Goal: Task Accomplishment & Management: Use online tool/utility

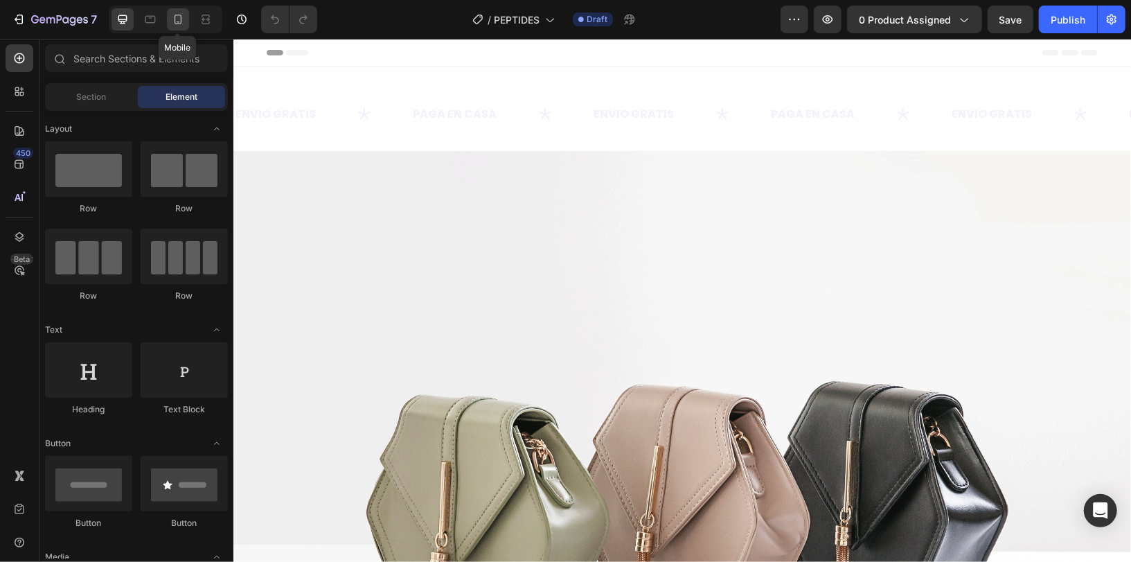
click at [175, 26] on div at bounding box center [178, 19] width 22 height 22
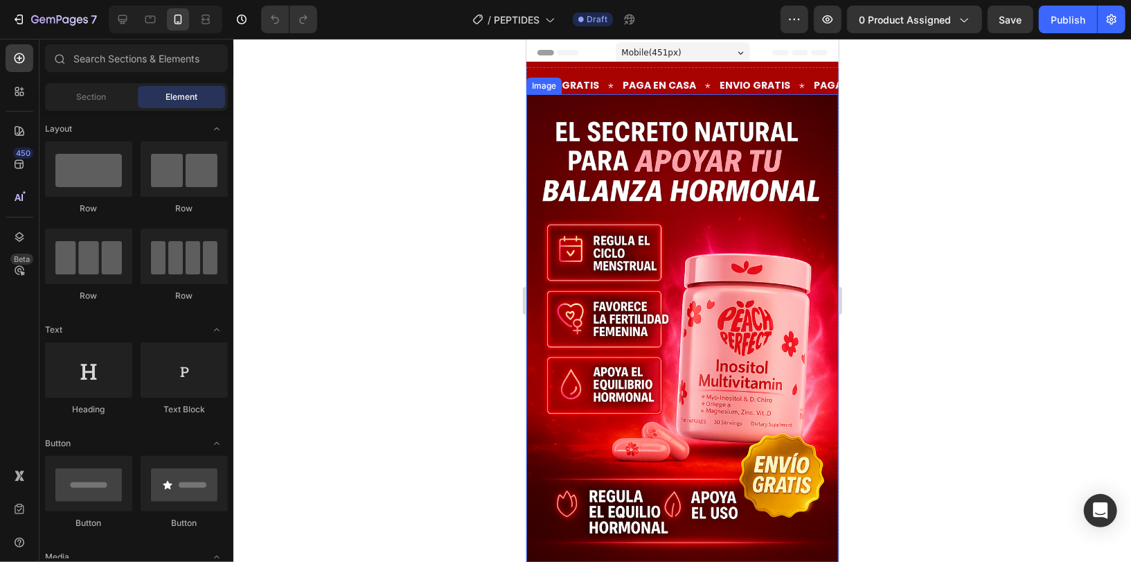
click at [736, 274] on img at bounding box center [682, 328] width 312 height 469
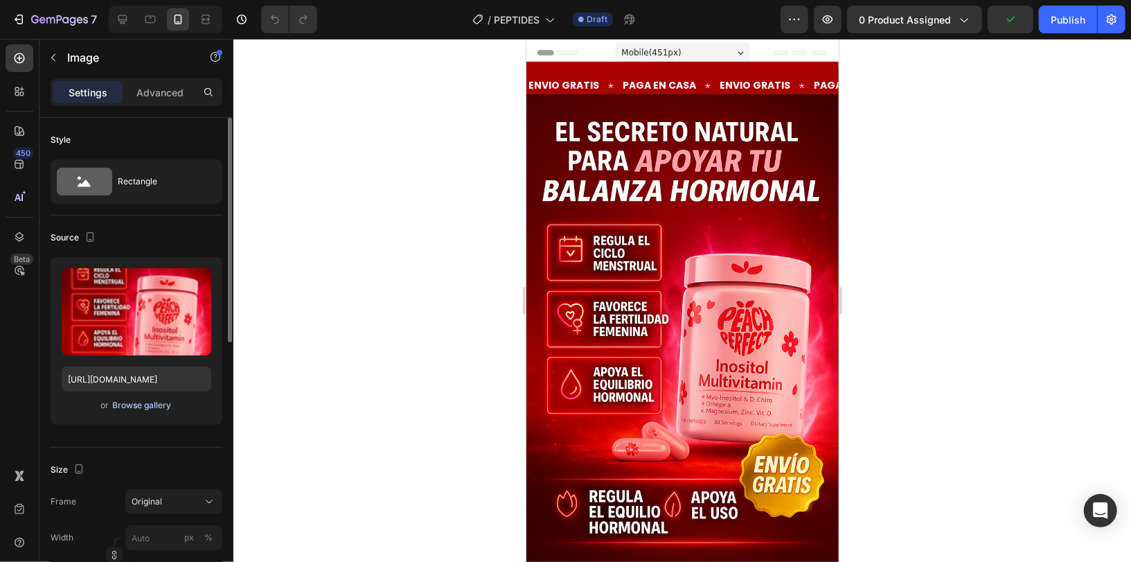
click at [125, 402] on div "Browse gallery" at bounding box center [142, 405] width 59 height 12
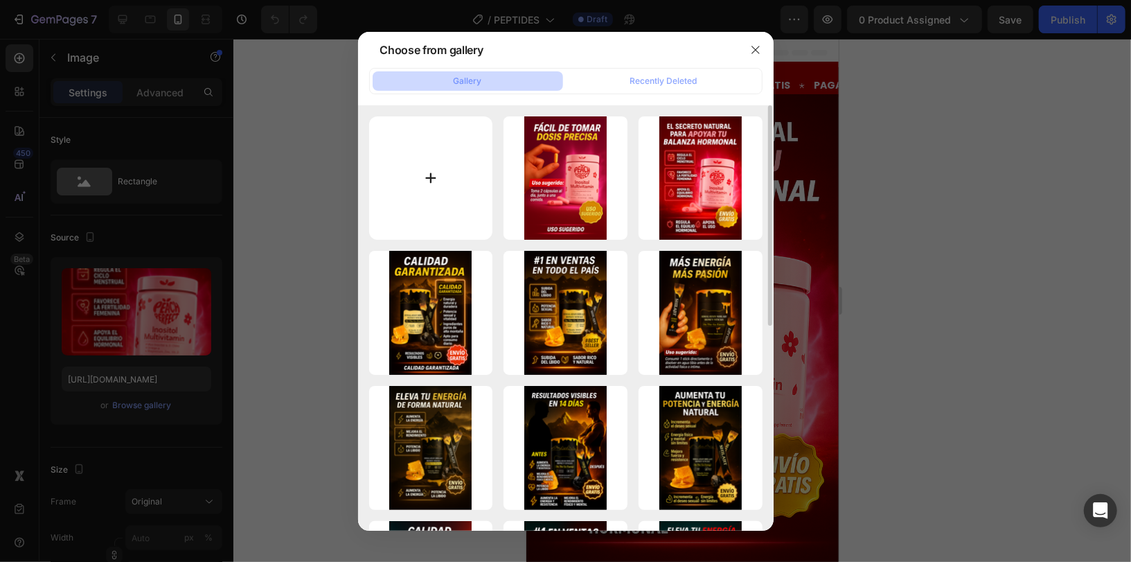
click at [420, 170] on input "file" at bounding box center [431, 178] width 124 height 124
type input "C:\fakepath\1 MULTI COLLA .png"
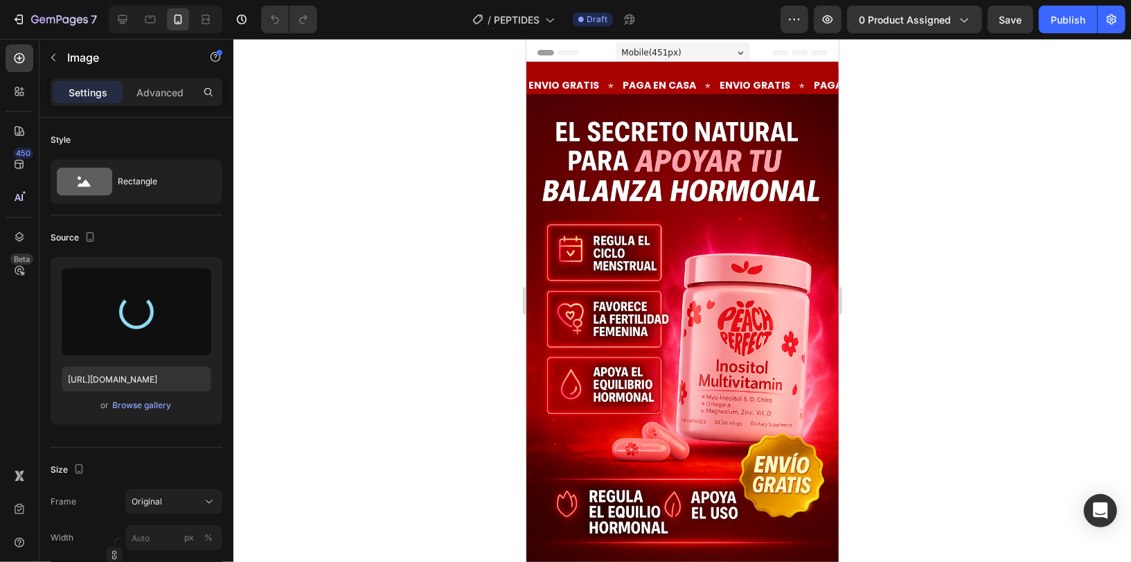
type input "[URL][DOMAIN_NAME]"
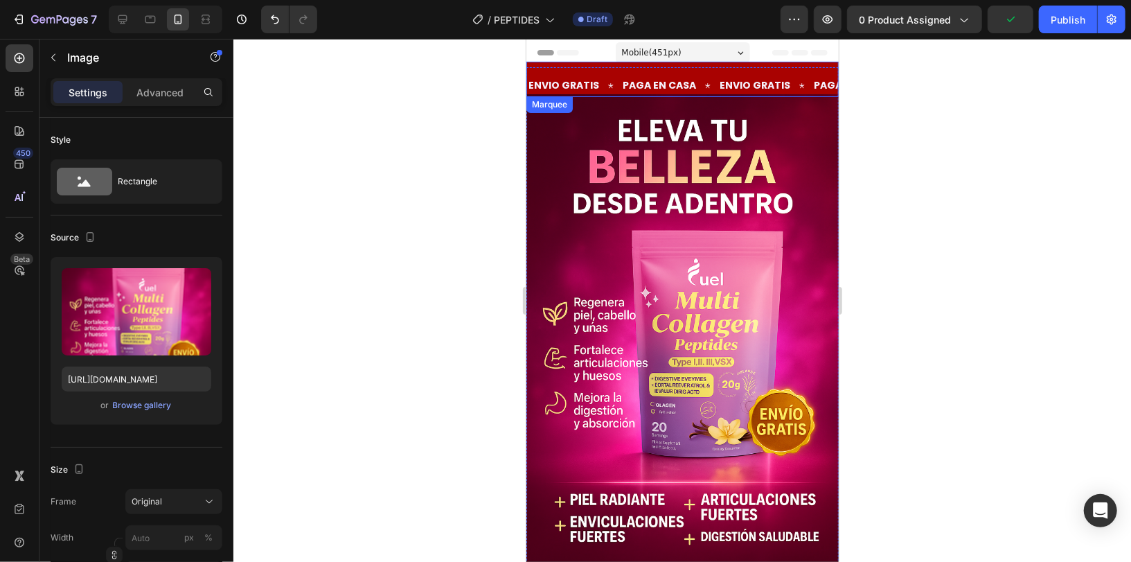
click at [715, 67] on div "ENVIO GRATIS Text PAGA EN CASA Text ENVIO GRATIS Text PAGA EN CASA Text ENVIO G…" at bounding box center [682, 78] width 312 height 35
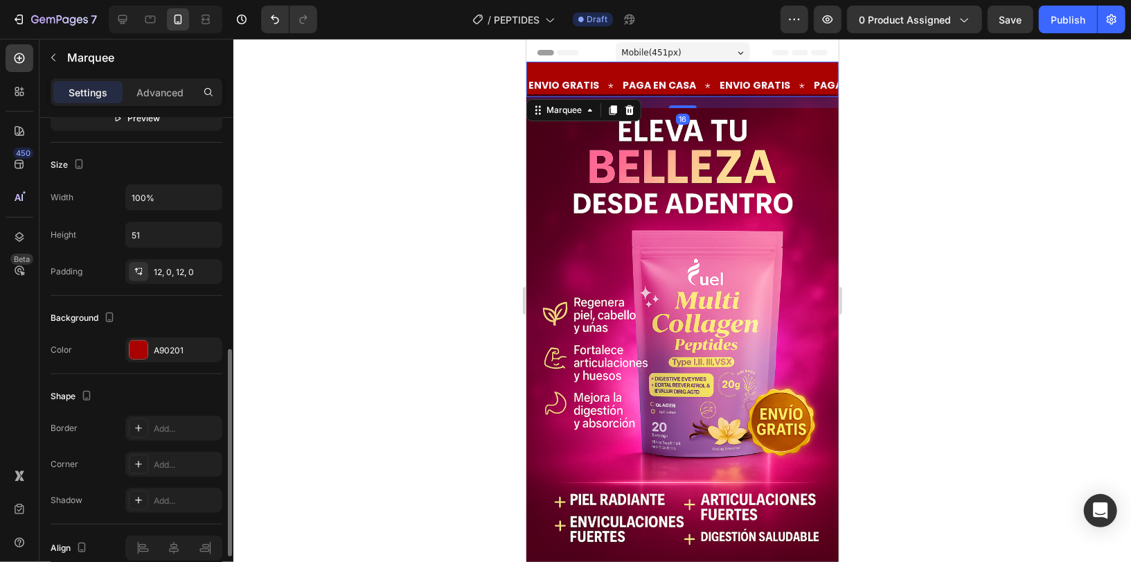
scroll to position [645, 0]
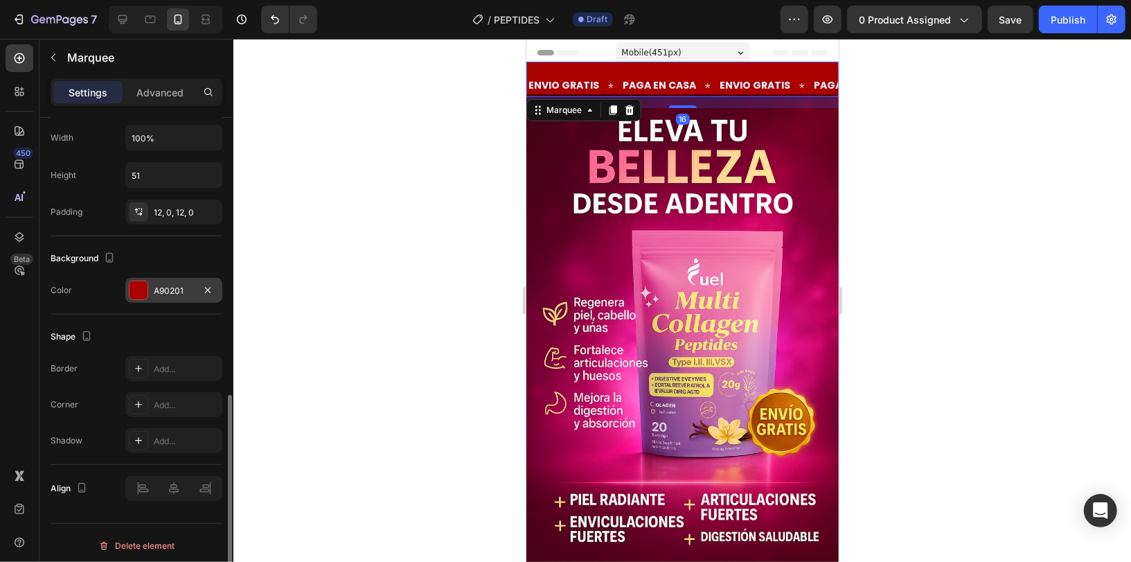
click at [135, 290] on div at bounding box center [139, 290] width 18 height 18
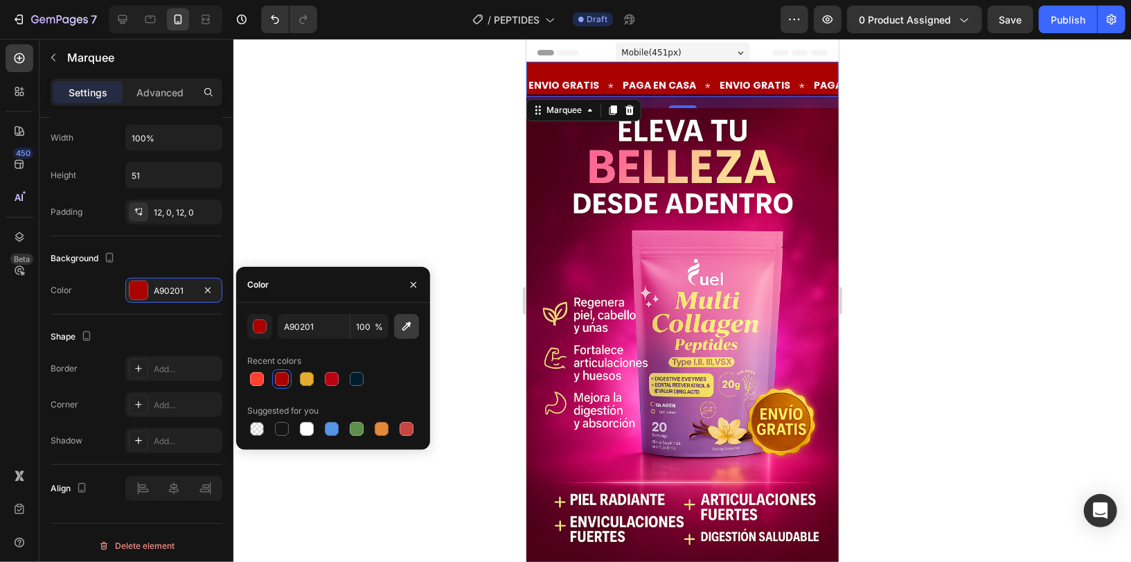
click at [404, 332] on icon "button" at bounding box center [407, 326] width 14 height 14
type input "ED6DA8"
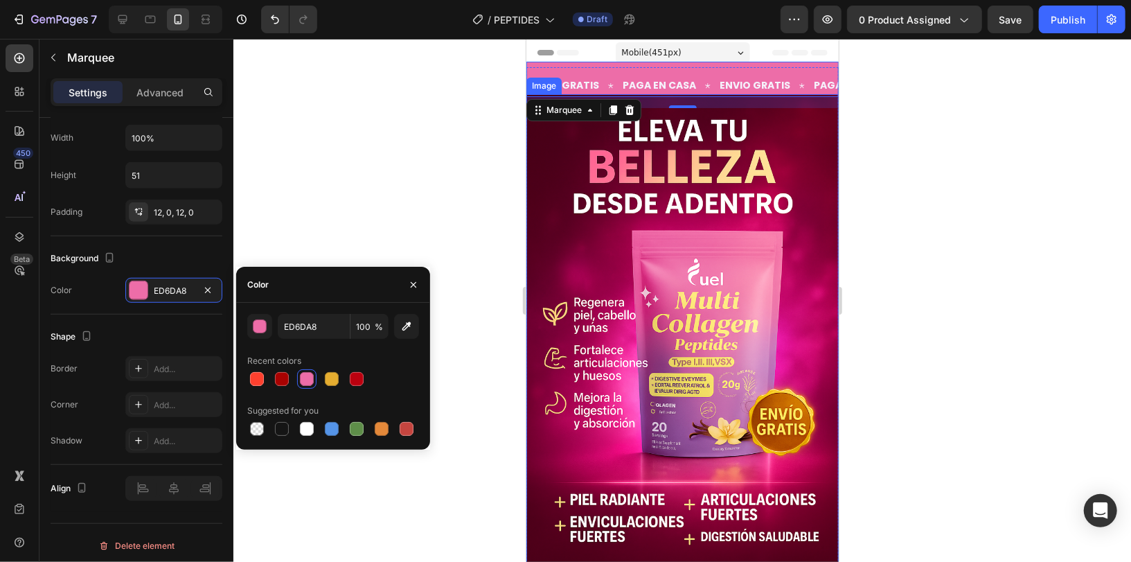
click at [706, 235] on img at bounding box center [682, 328] width 312 height 469
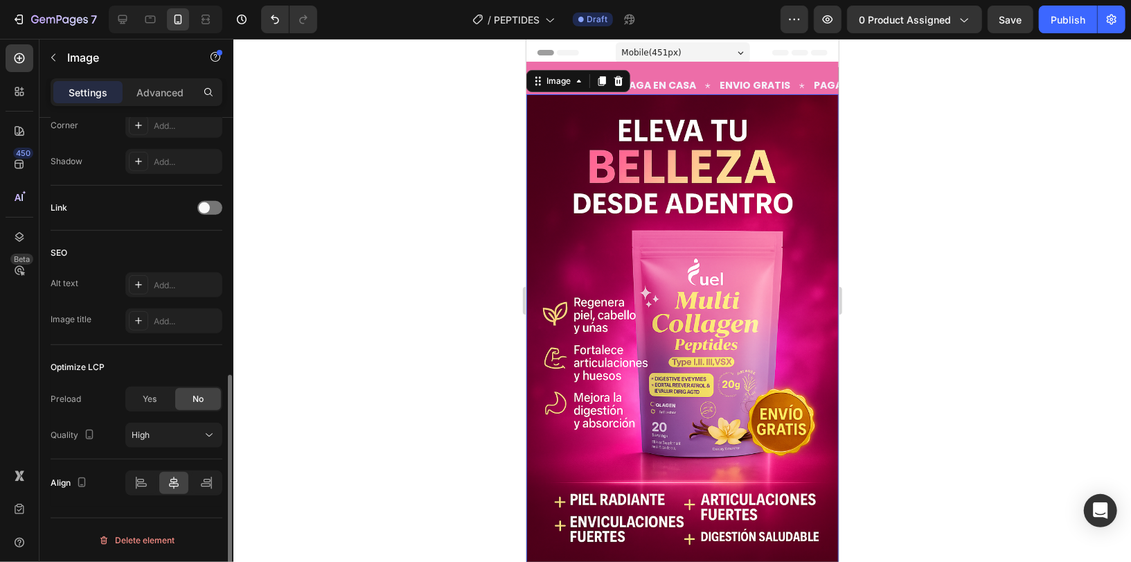
scroll to position [0, 0]
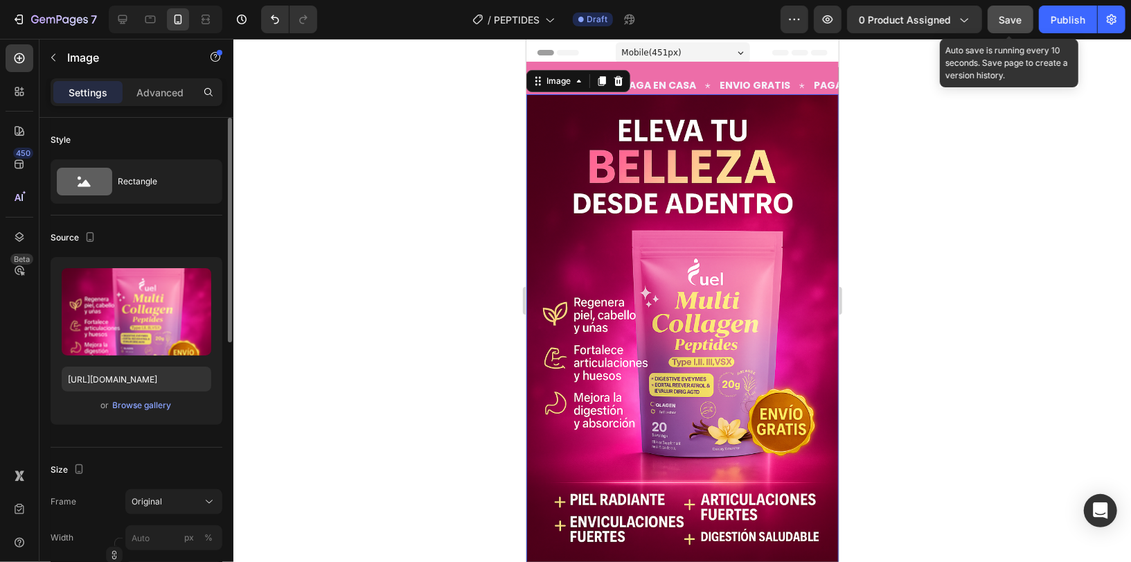
click at [1007, 15] on span "Save" at bounding box center [1010, 20] width 23 height 12
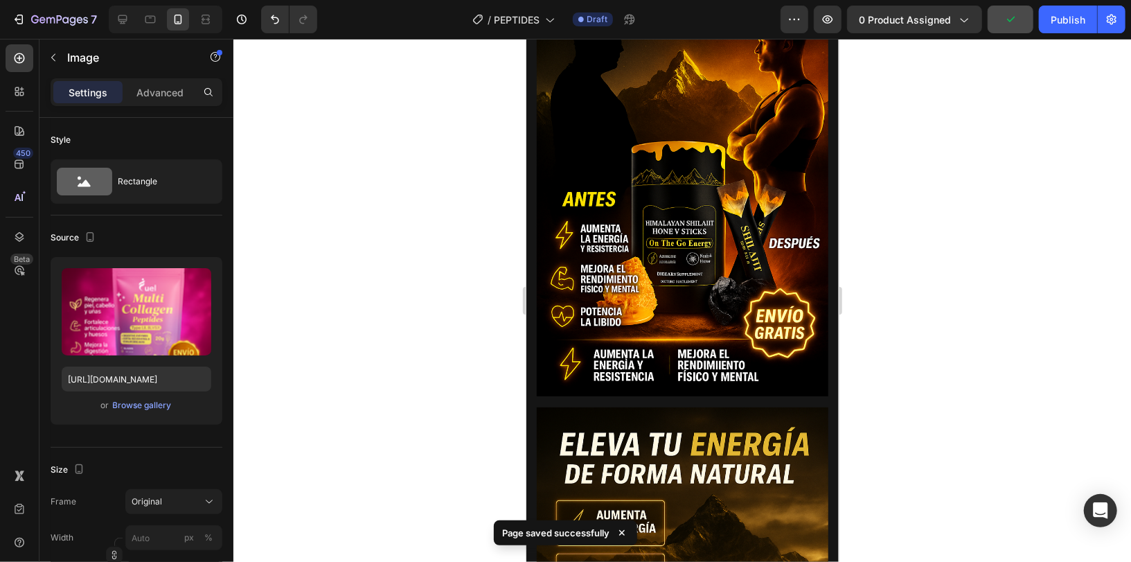
click at [776, 227] on img at bounding box center [682, 177] width 292 height 438
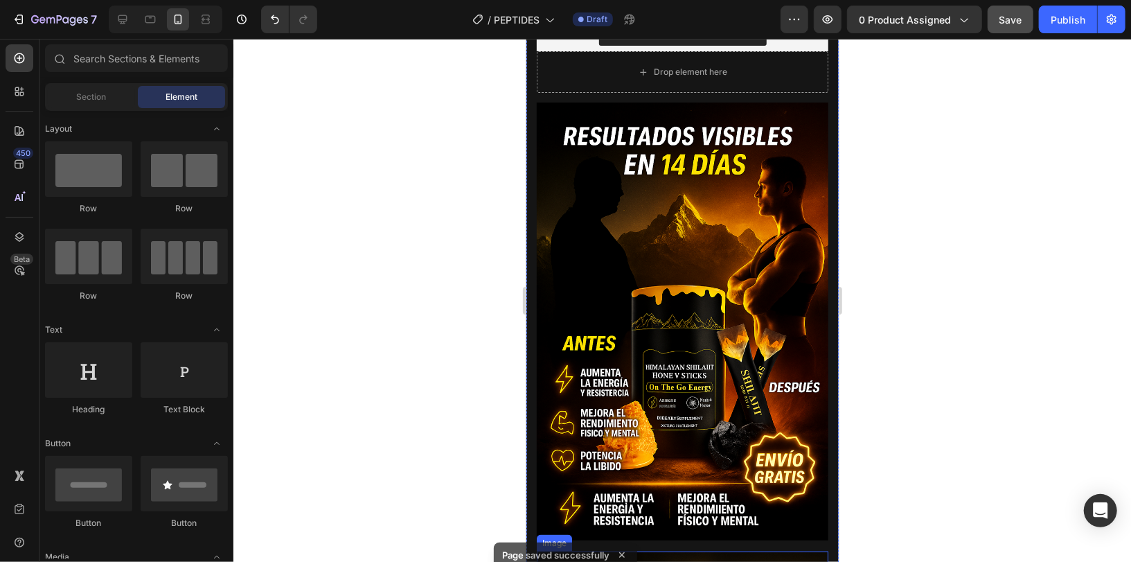
scroll to position [909, 0]
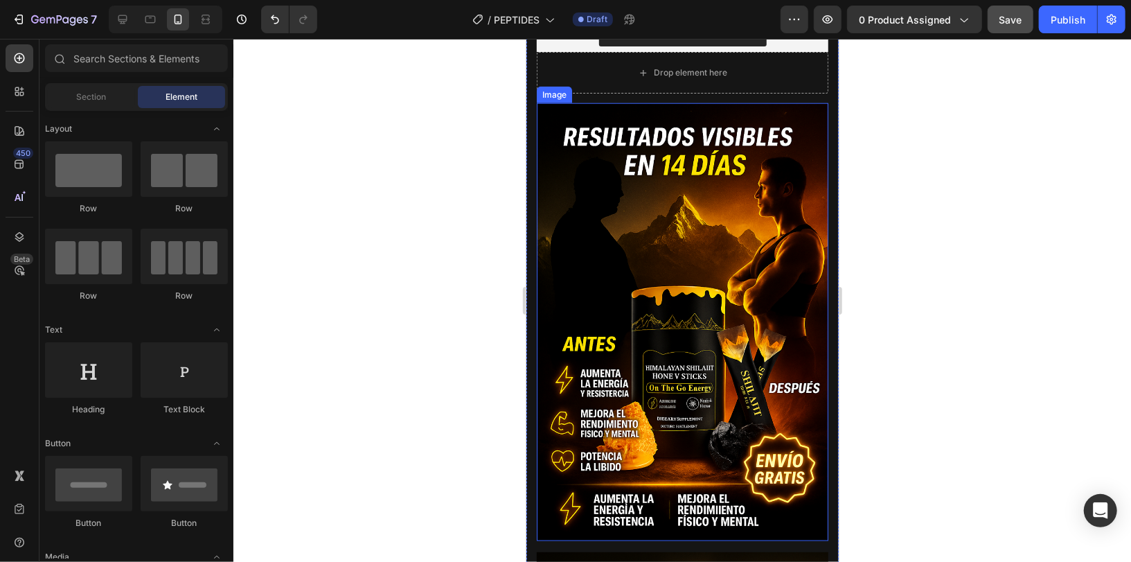
click at [659, 368] on img at bounding box center [682, 322] width 292 height 438
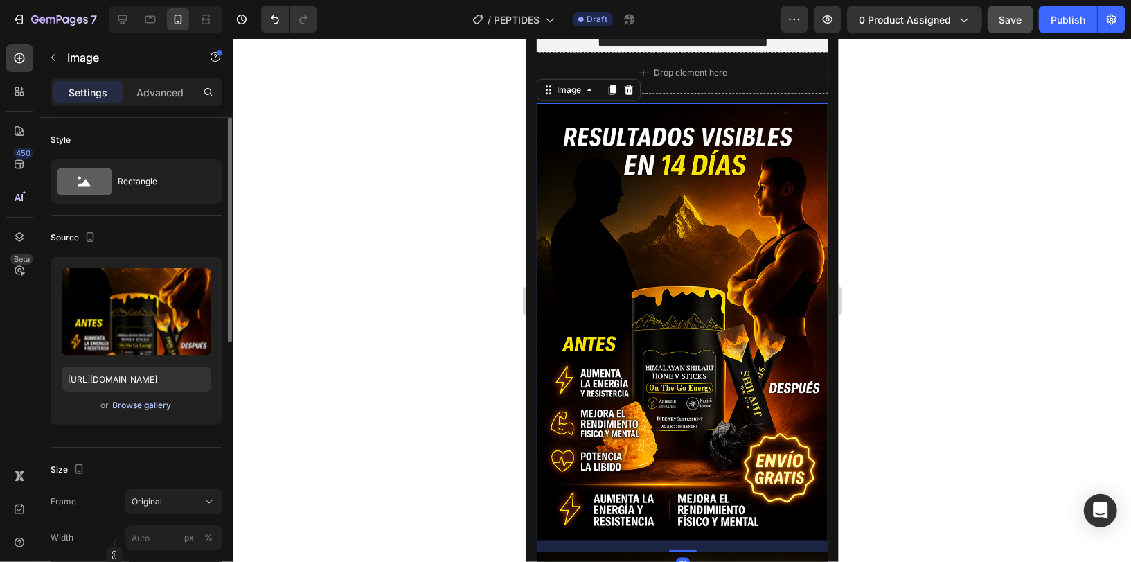
click at [156, 404] on div "Browse gallery" at bounding box center [142, 405] width 59 height 12
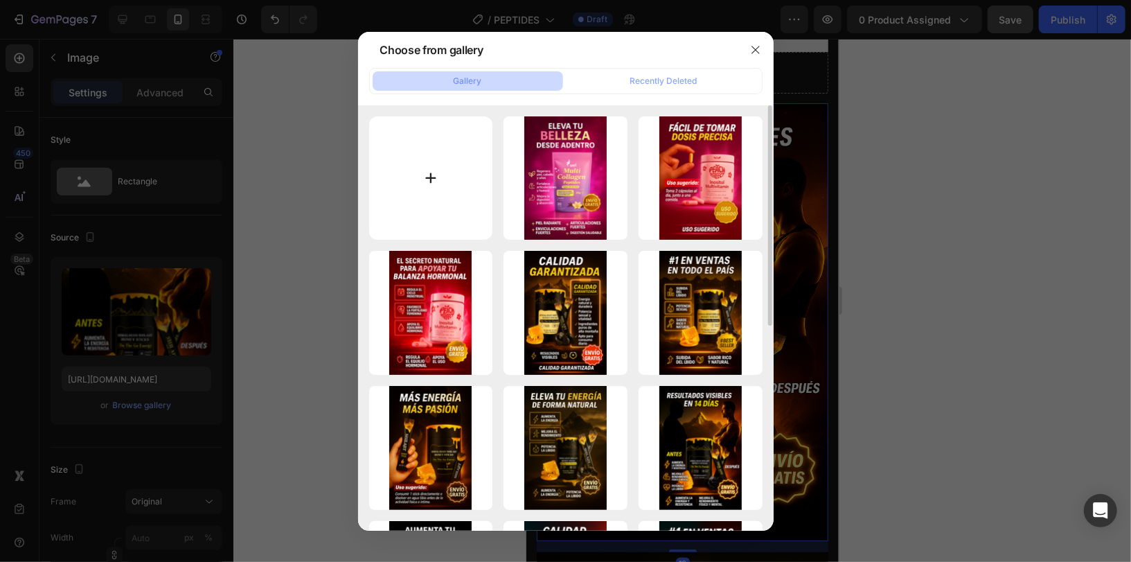
click at [398, 174] on input "file" at bounding box center [431, 178] width 124 height 124
type input "C:\fakepath\durobush.png"
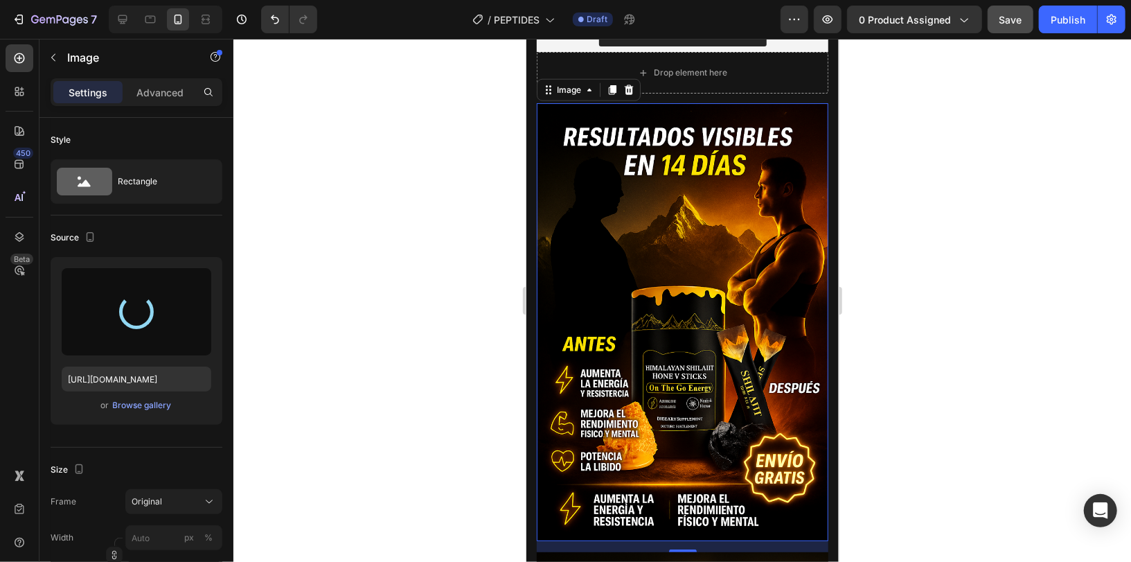
type input "[URL][DOMAIN_NAME]"
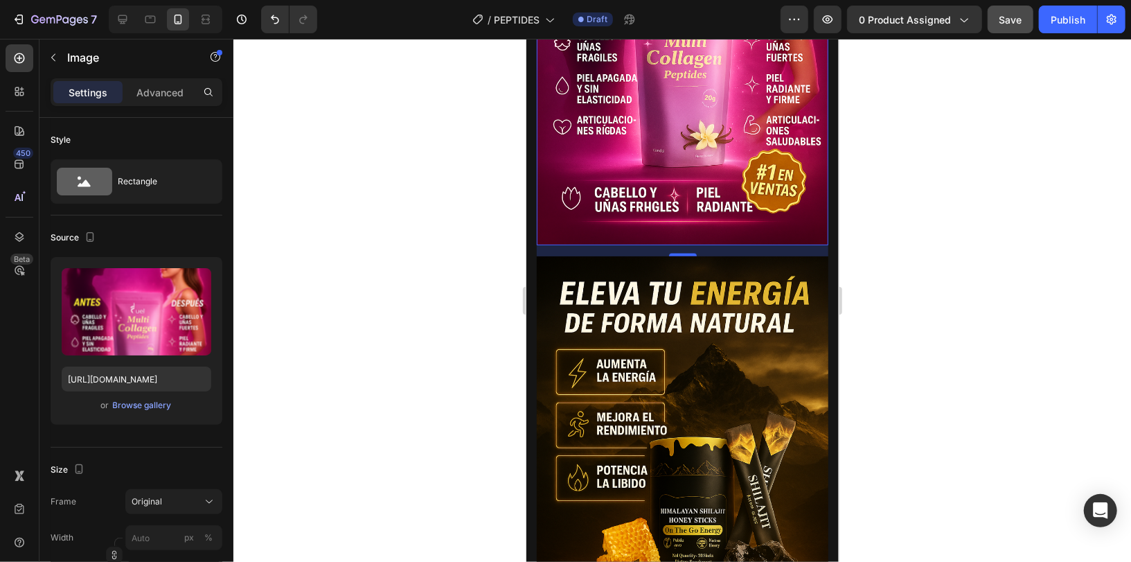
scroll to position [1371, 0]
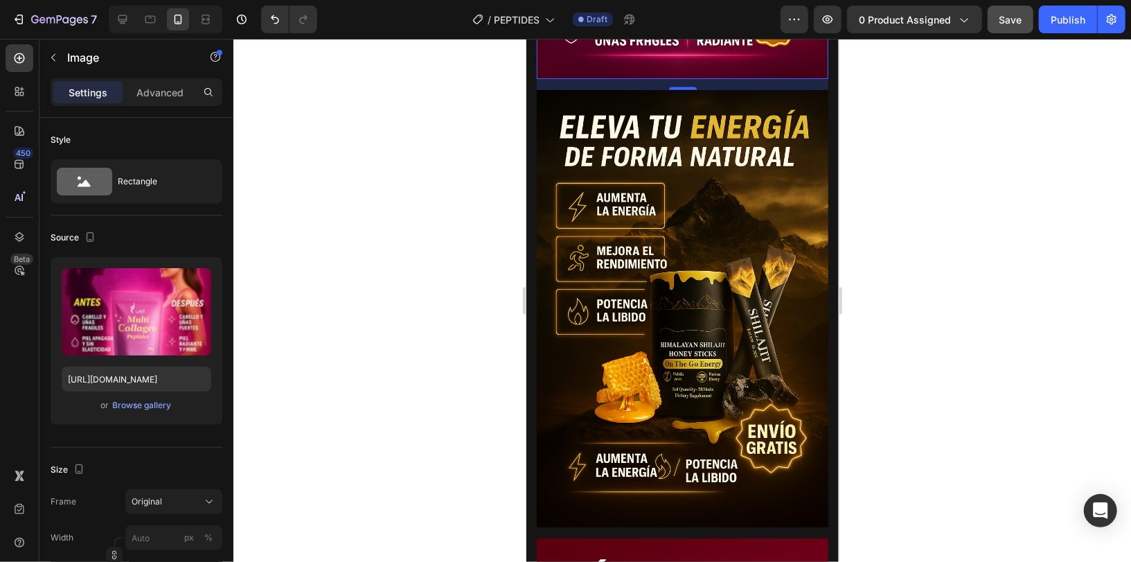
click at [718, 332] on img at bounding box center [682, 308] width 292 height 438
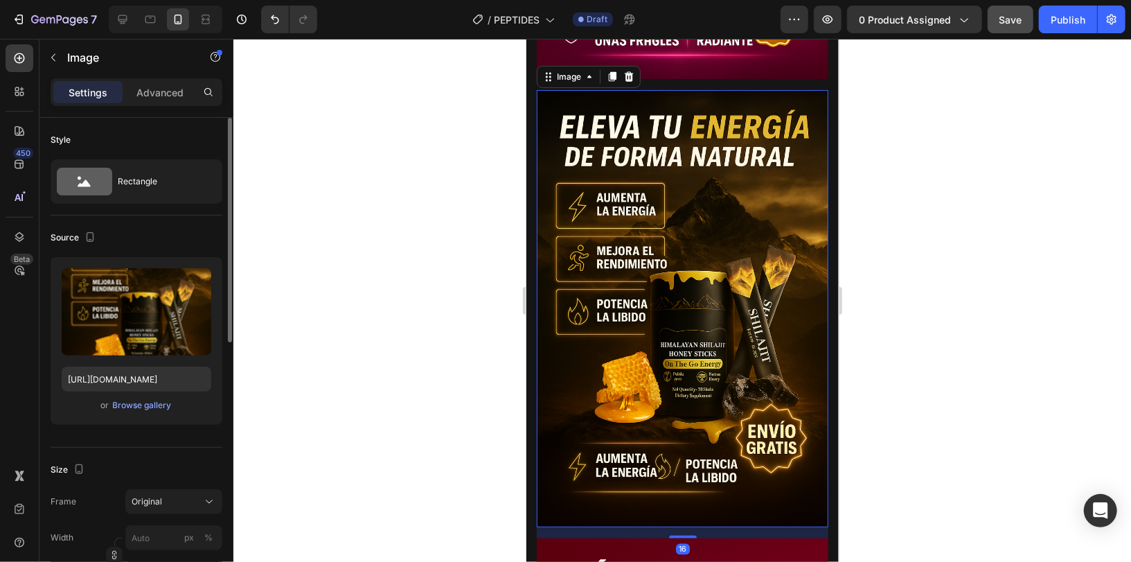
click at [172, 399] on div "or Browse gallery" at bounding box center [137, 405] width 150 height 17
click at [166, 401] on div "Browse gallery" at bounding box center [142, 405] width 59 height 12
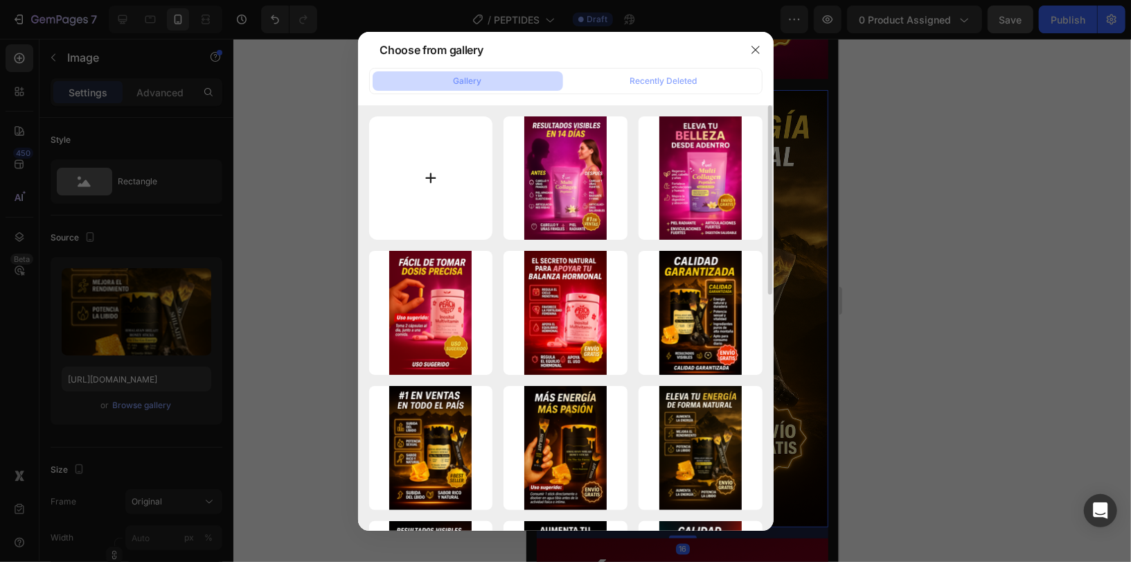
click at [411, 185] on input "file" at bounding box center [431, 178] width 124 height 124
type input "C:\fakepath\resultadosss.png"
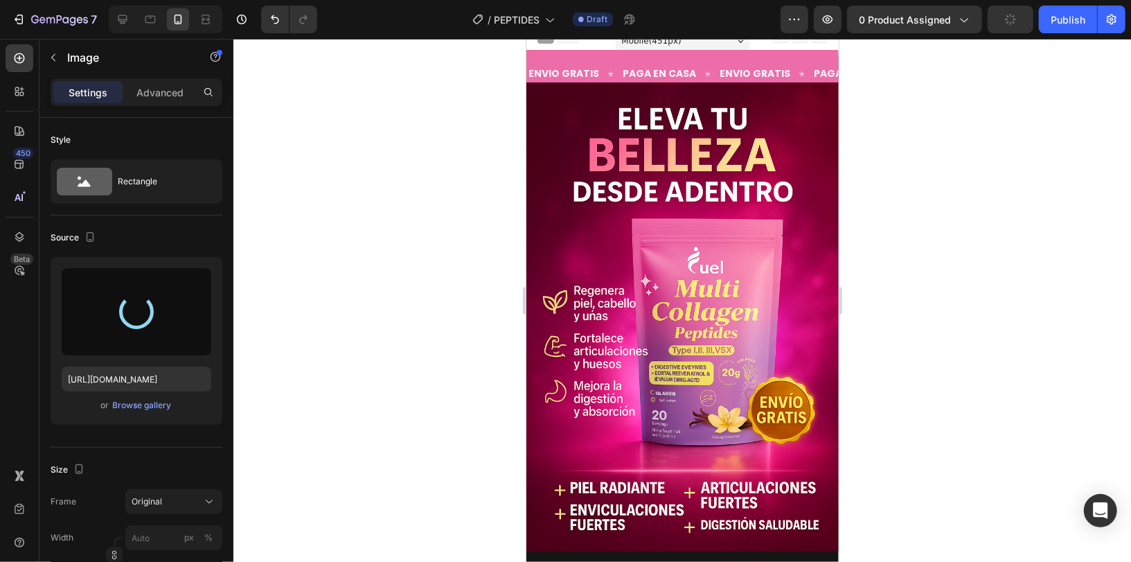
scroll to position [0, 0]
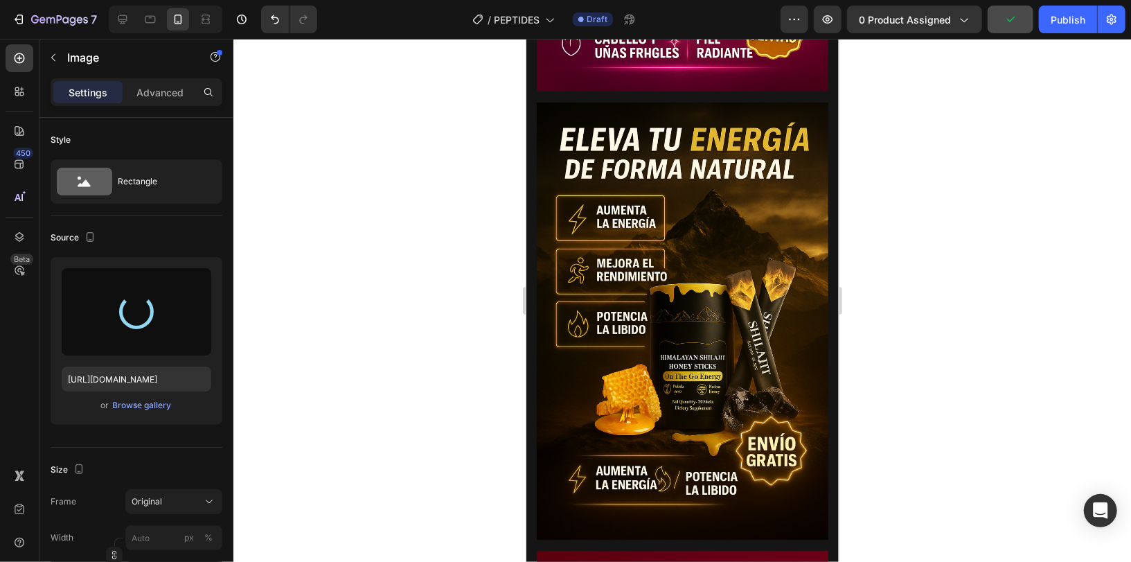
type input "[URL][DOMAIN_NAME]"
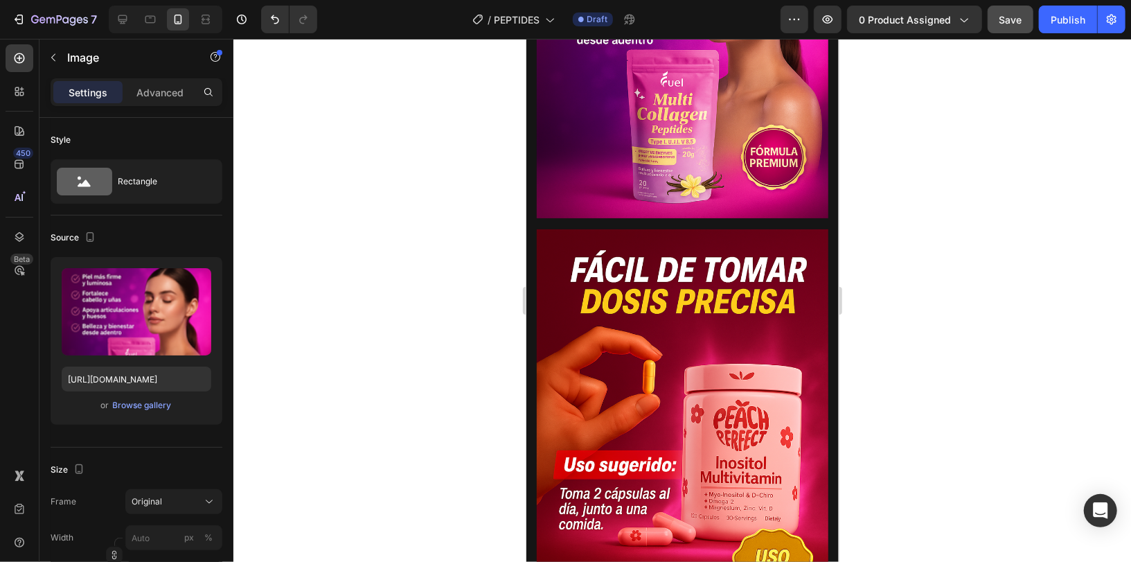
scroll to position [1746, 0]
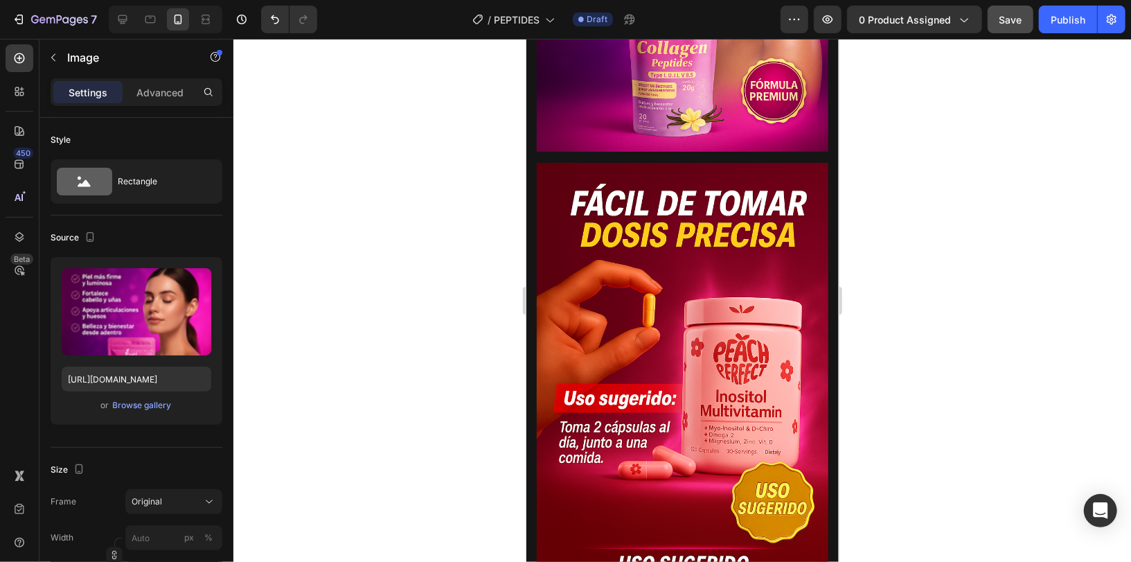
click at [676, 283] on img at bounding box center [682, 381] width 292 height 438
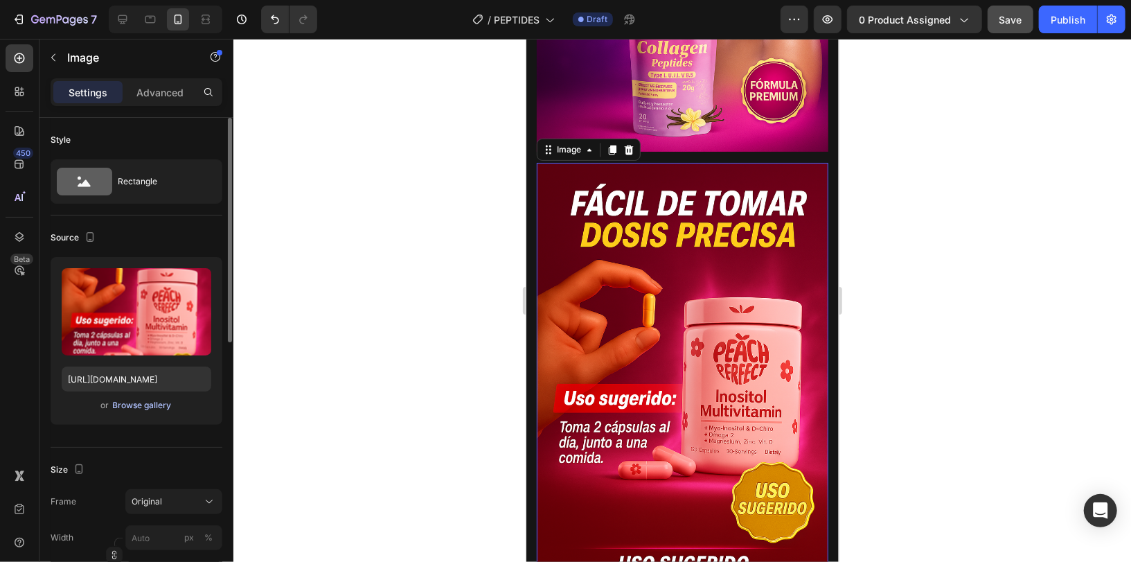
click at [161, 405] on div "Browse gallery" at bounding box center [142, 405] width 59 height 12
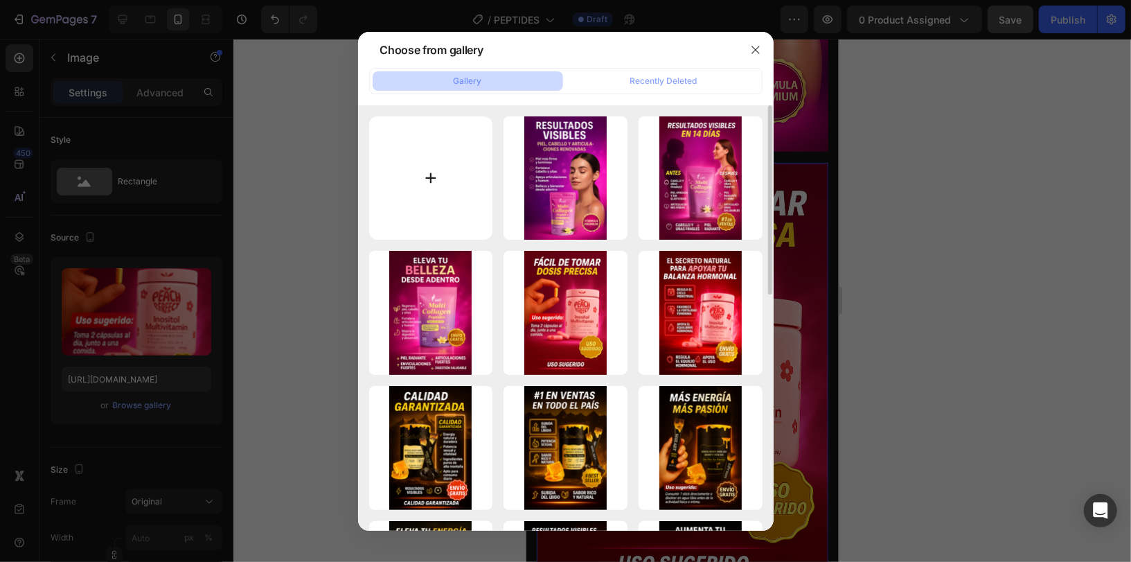
click at [391, 174] on input "file" at bounding box center [431, 178] width 124 height 124
type input "C:\fakepath\CALIDAD.png"
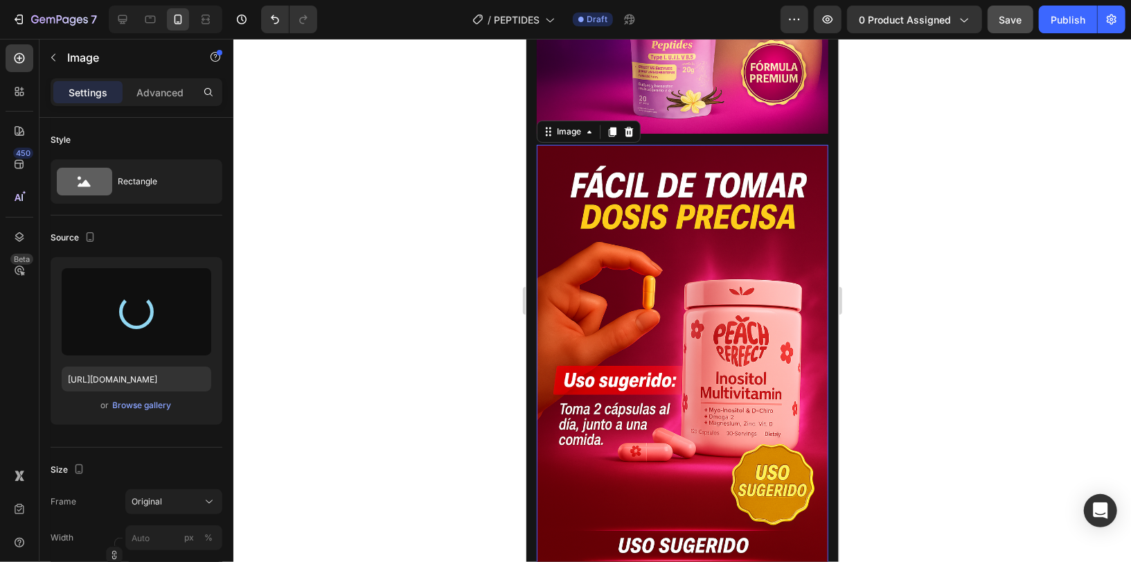
type input "[URL][DOMAIN_NAME]"
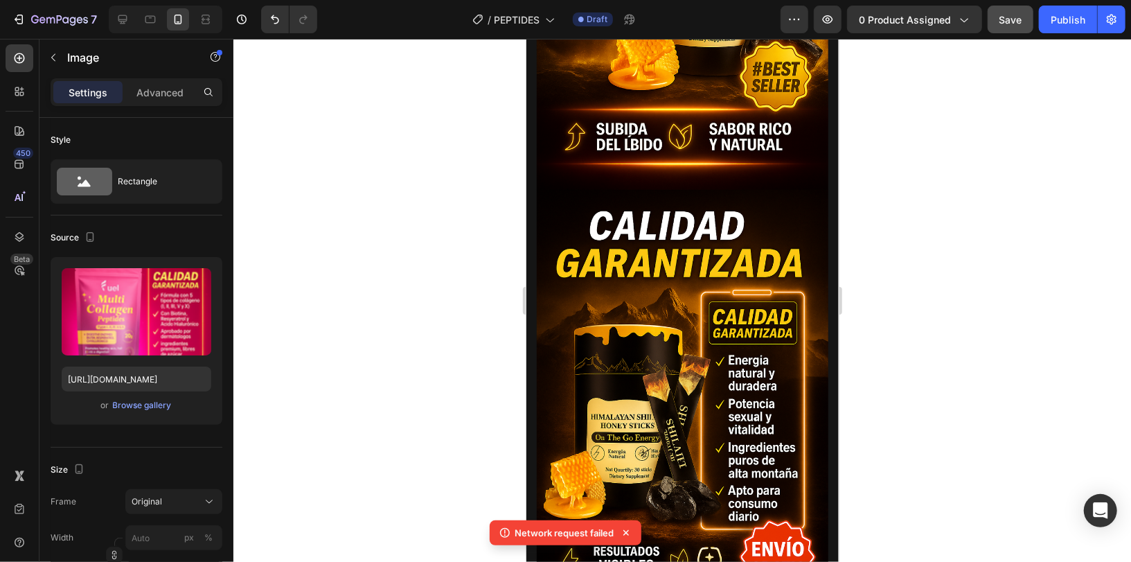
scroll to position [2780, 0]
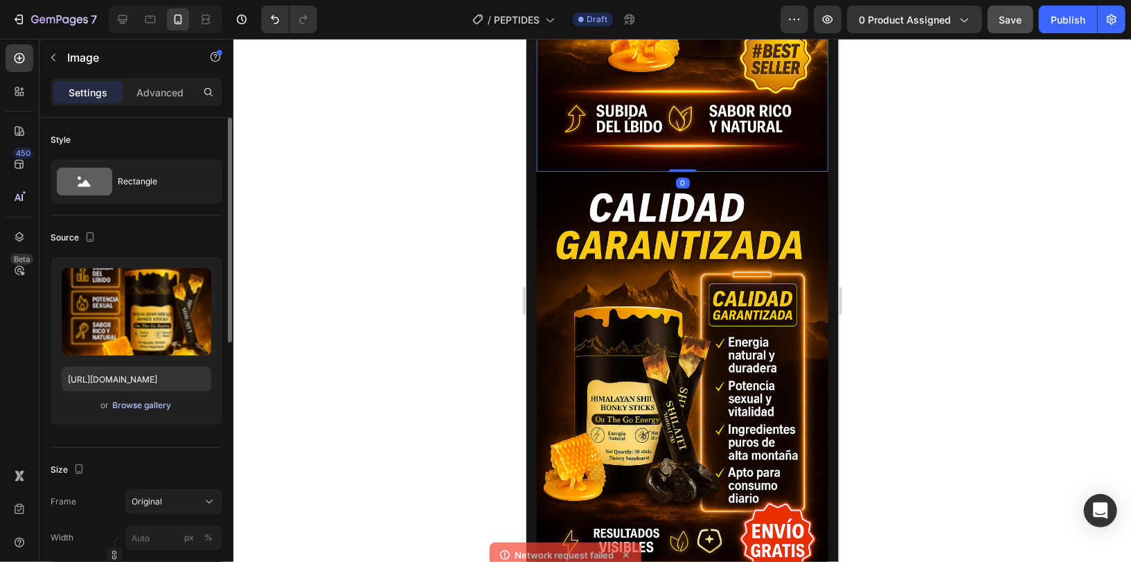
click at [152, 401] on div "Browse gallery" at bounding box center [142, 405] width 59 height 12
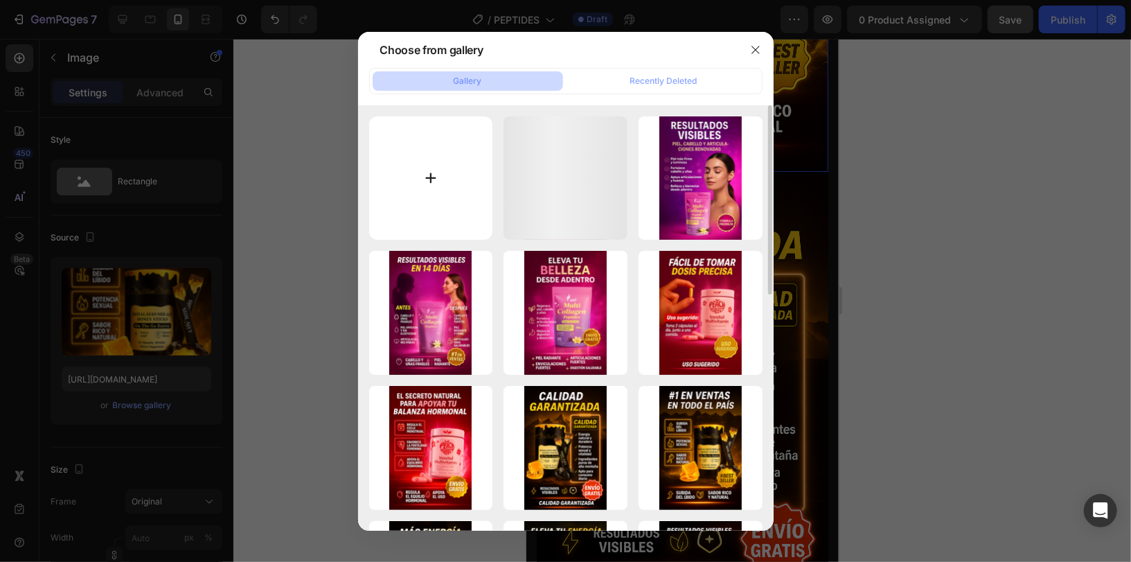
click at [373, 185] on input "file" at bounding box center [431, 178] width 124 height 124
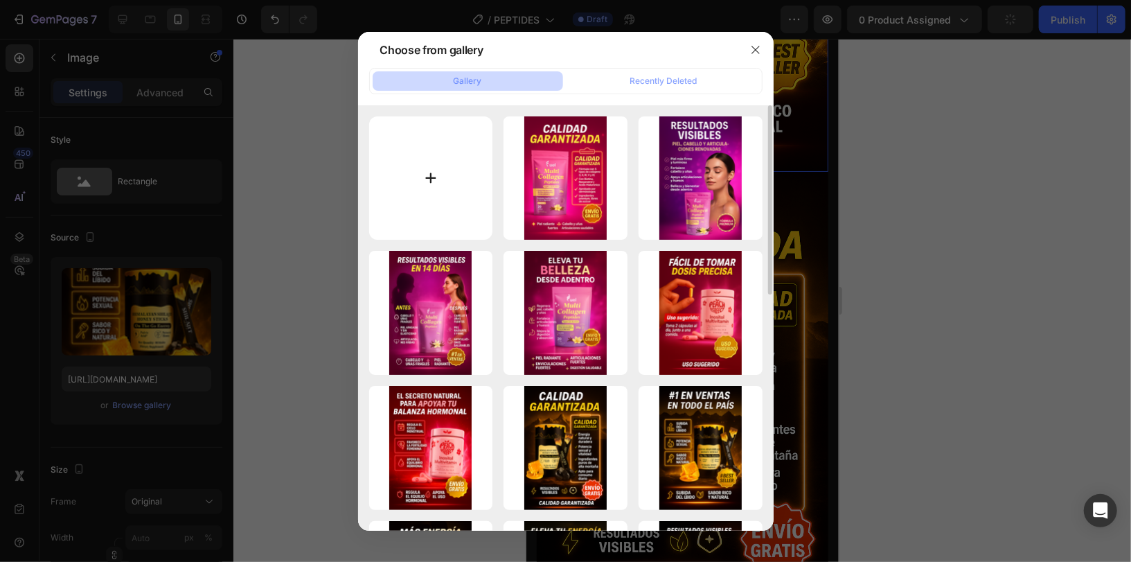
type input "C:\fakepath\comparacion.png"
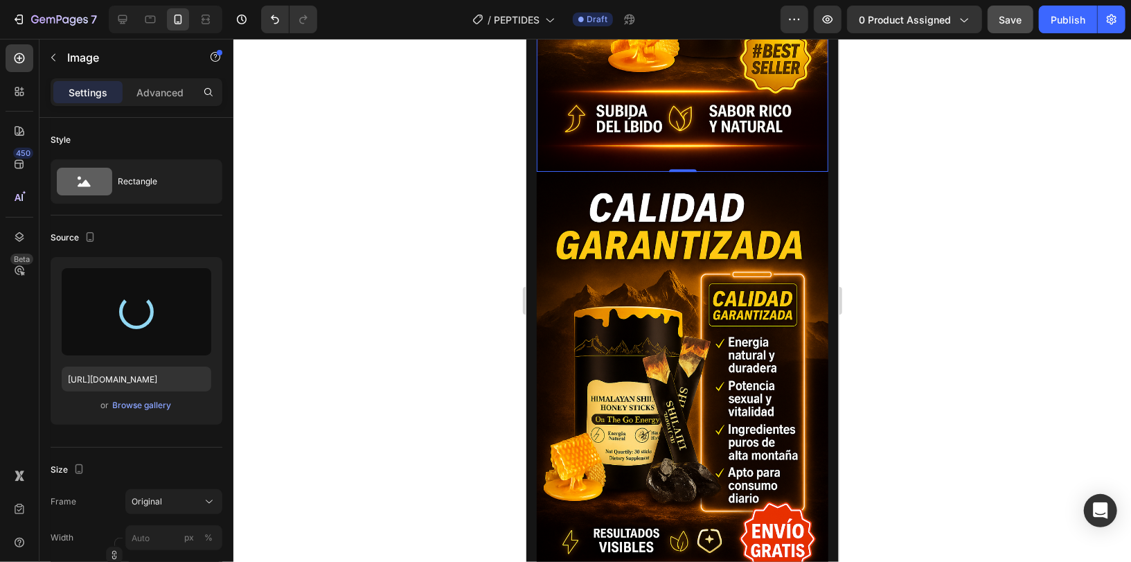
type input "[URL][DOMAIN_NAME]"
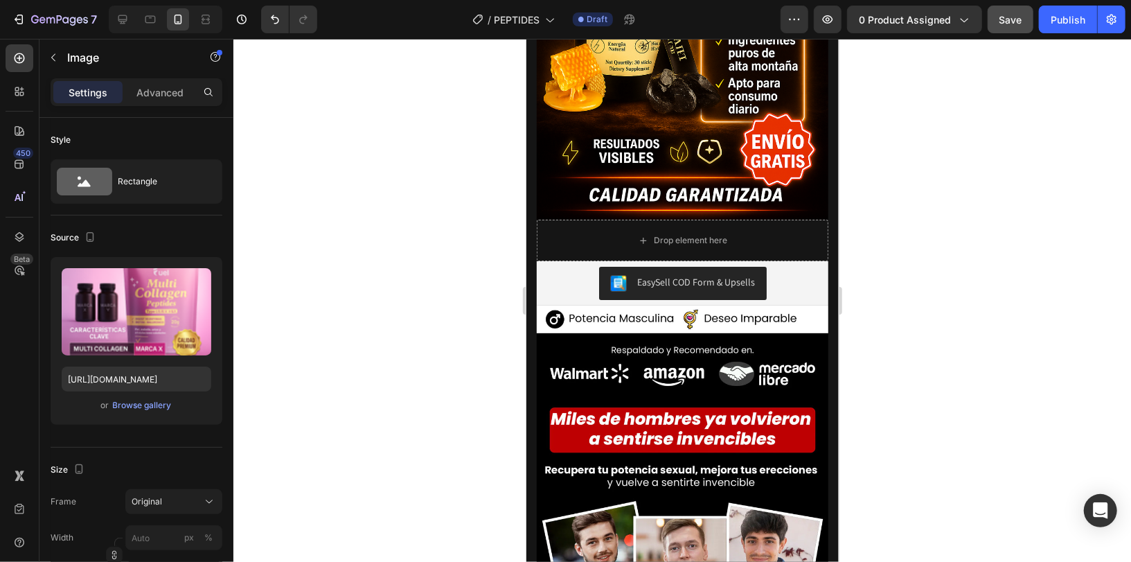
scroll to position [3210, 0]
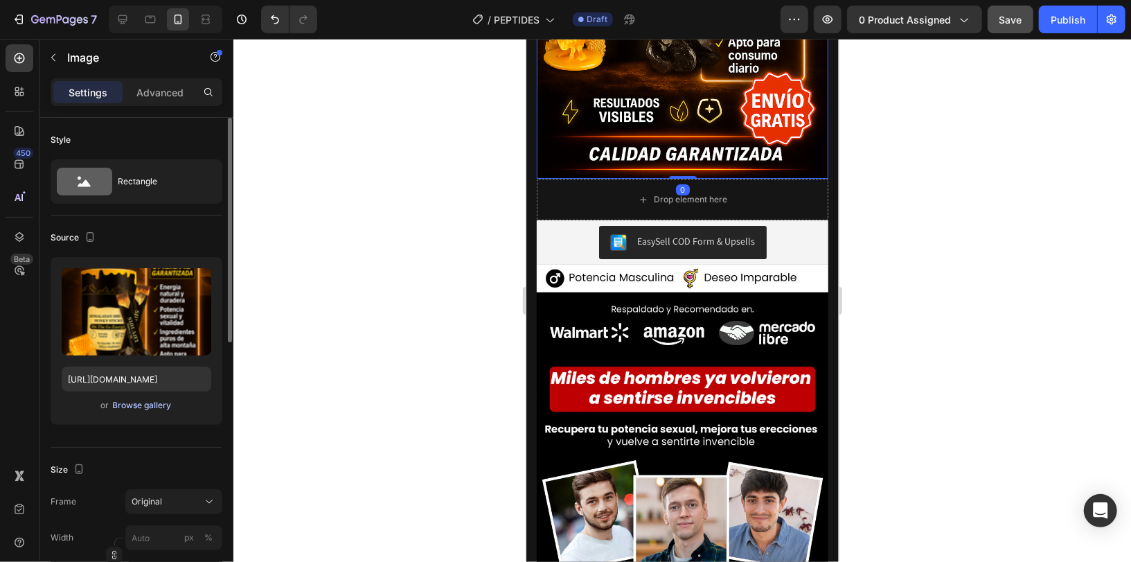
click at [162, 403] on div "Browse gallery" at bounding box center [142, 405] width 59 height 12
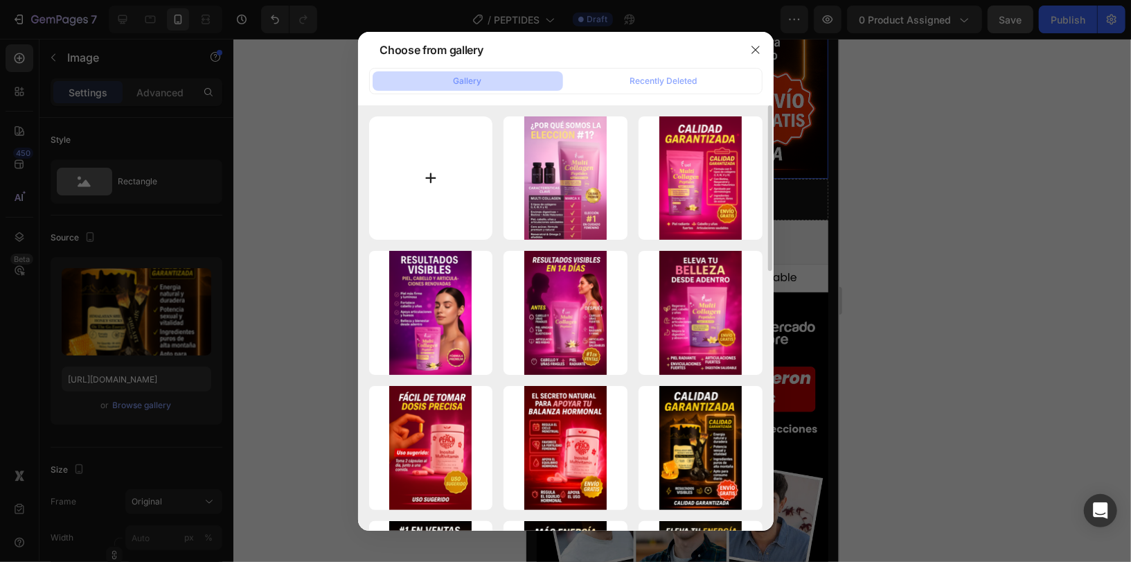
click at [458, 139] on input "file" at bounding box center [431, 178] width 124 height 124
type input "C:\fakepath\uso.png"
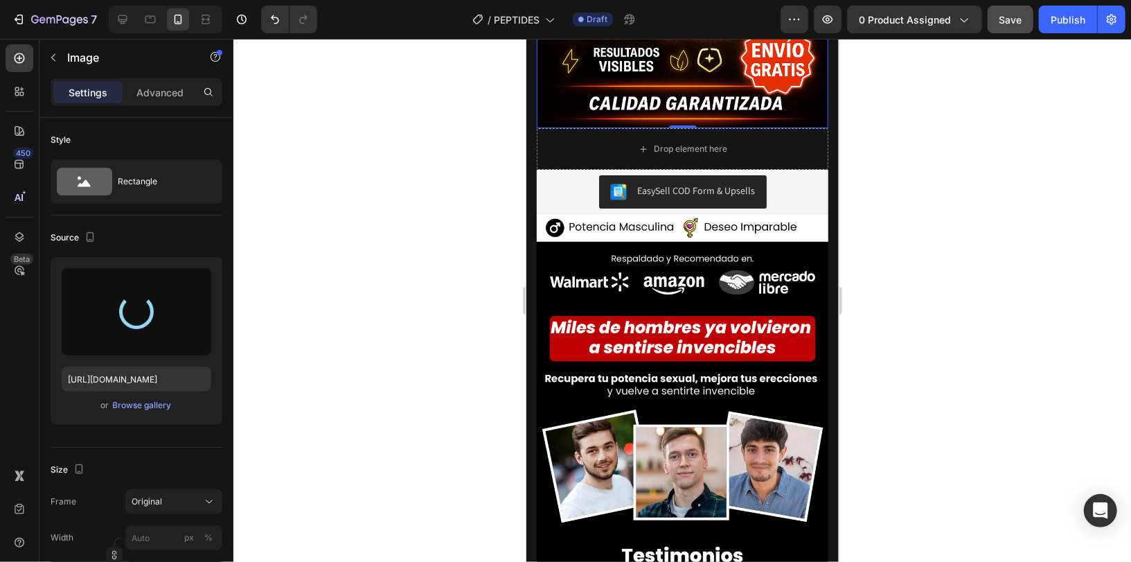
scroll to position [3268, 0]
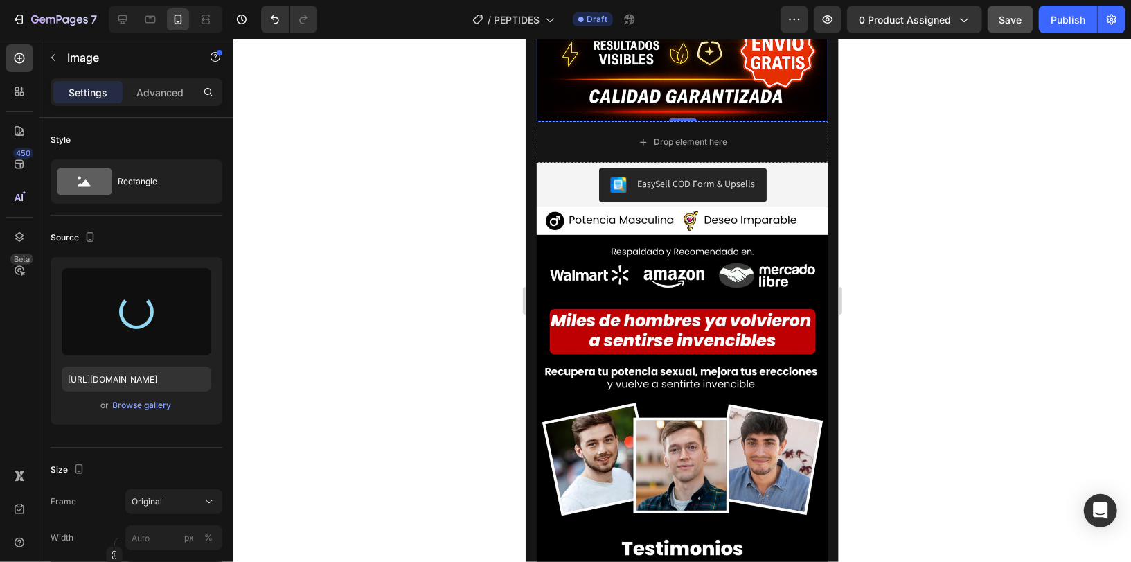
type input "[URL][DOMAIN_NAME]"
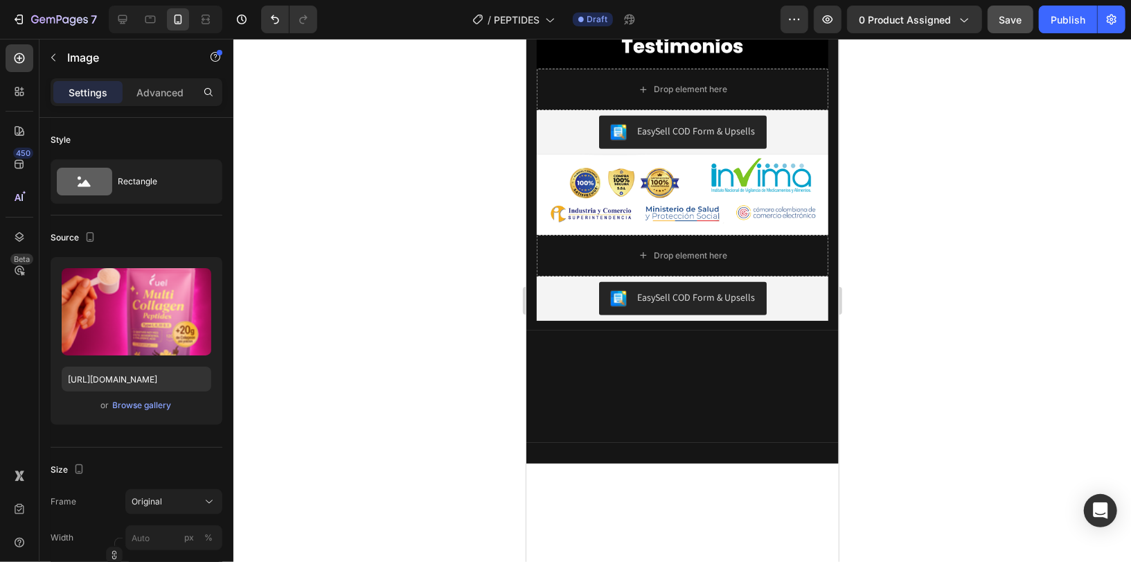
scroll to position [3779, 0]
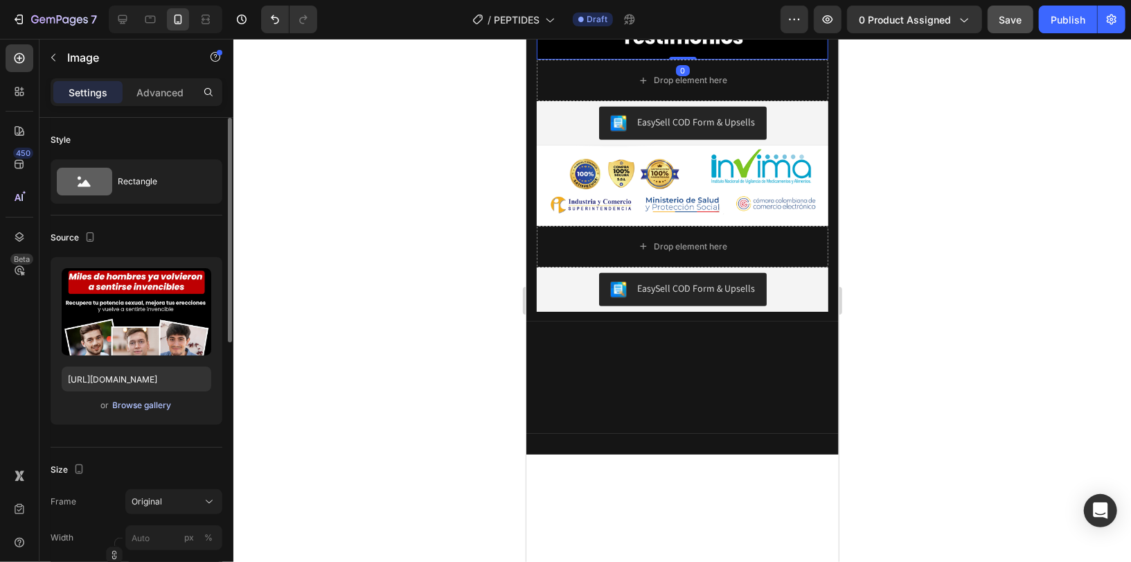
click at [130, 402] on div "Browse gallery" at bounding box center [142, 405] width 59 height 12
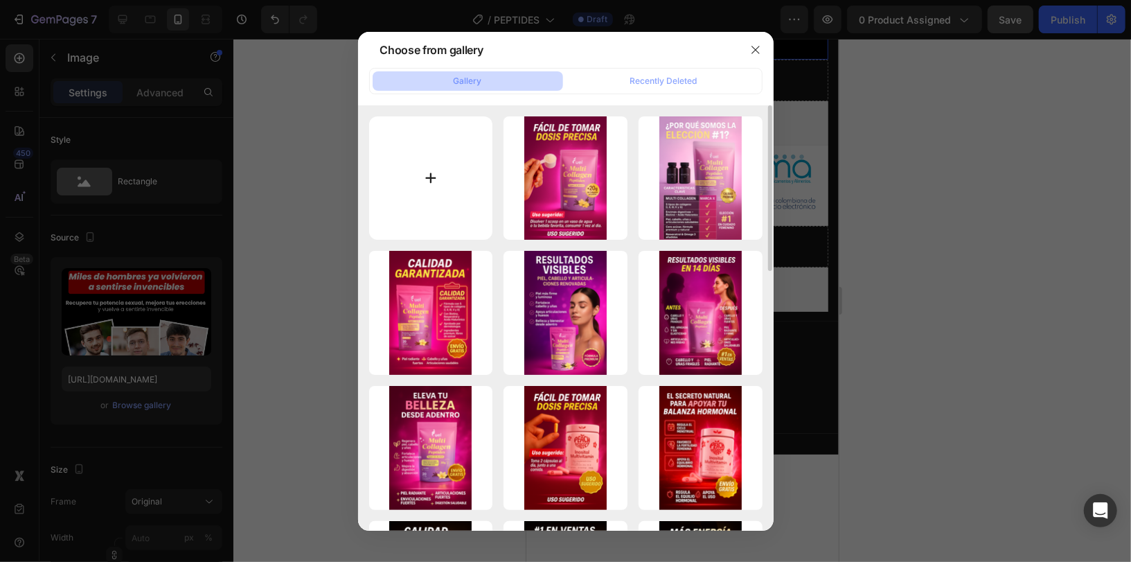
click at [439, 177] on input "file" at bounding box center [431, 178] width 124 height 124
type input "C:\fakepath\1 MULTI COLLA .png"
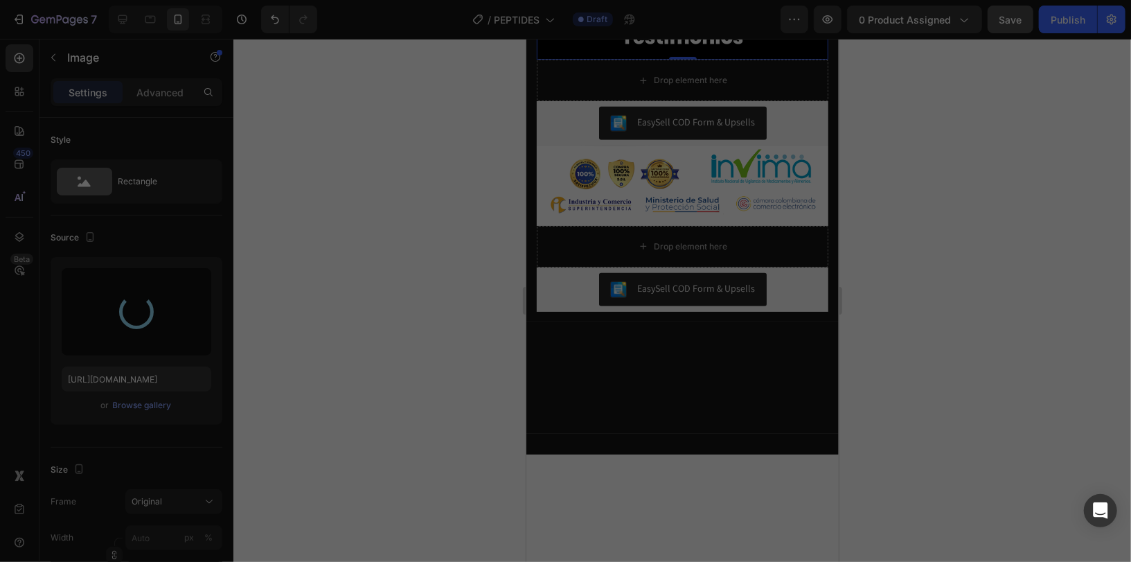
type input "[URL][DOMAIN_NAME]"
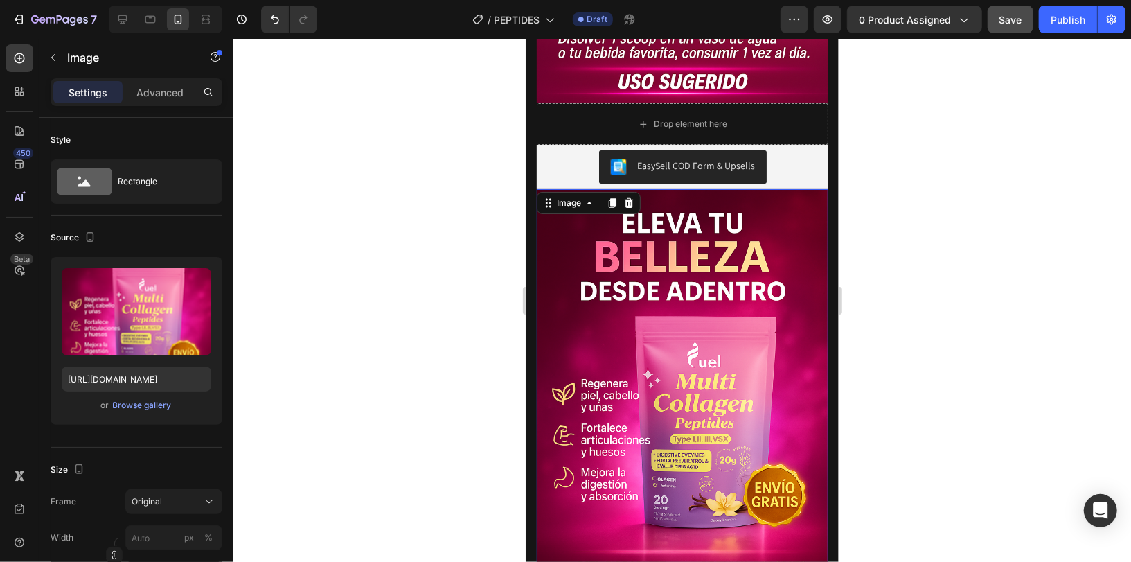
scroll to position [3491, 0]
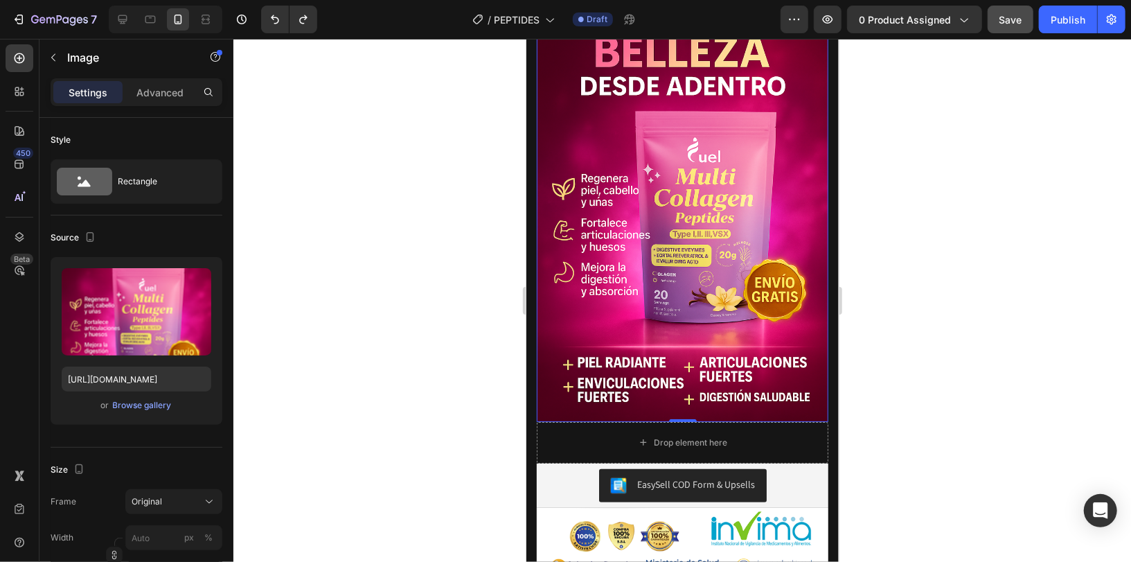
click at [994, 18] on button "Save" at bounding box center [1011, 20] width 46 height 28
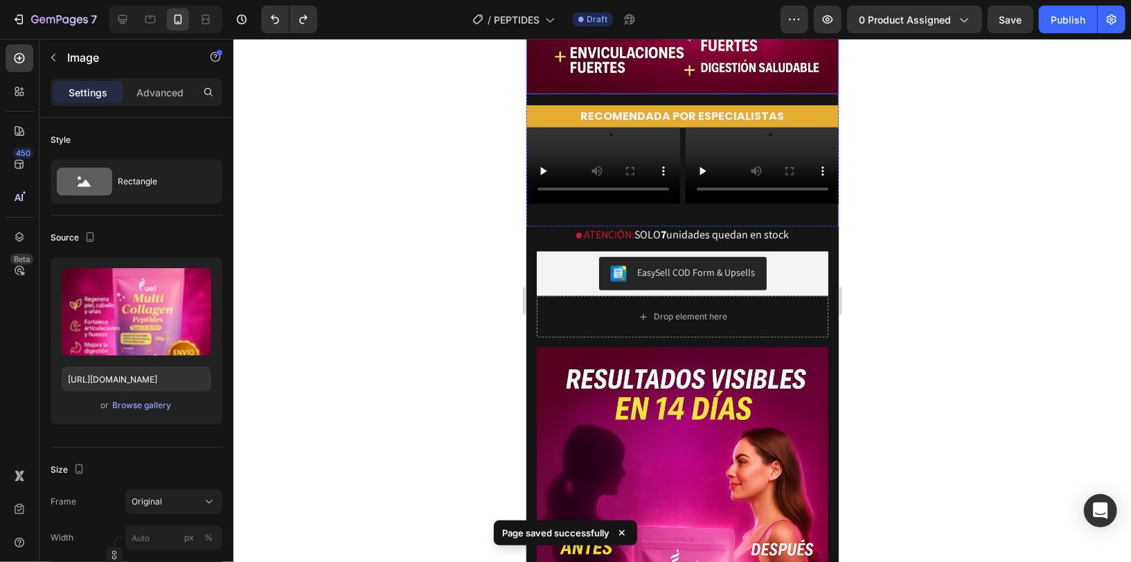
scroll to position [389, 0]
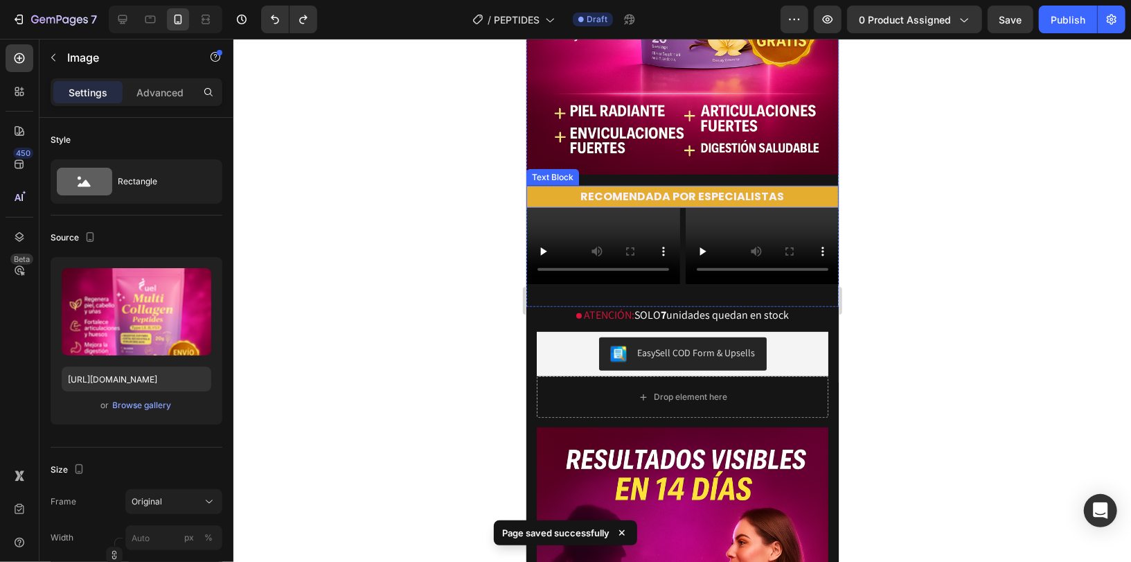
click at [821, 194] on p "RECOMENDADA POR ESPECIALISTAS" at bounding box center [682, 196] width 310 height 20
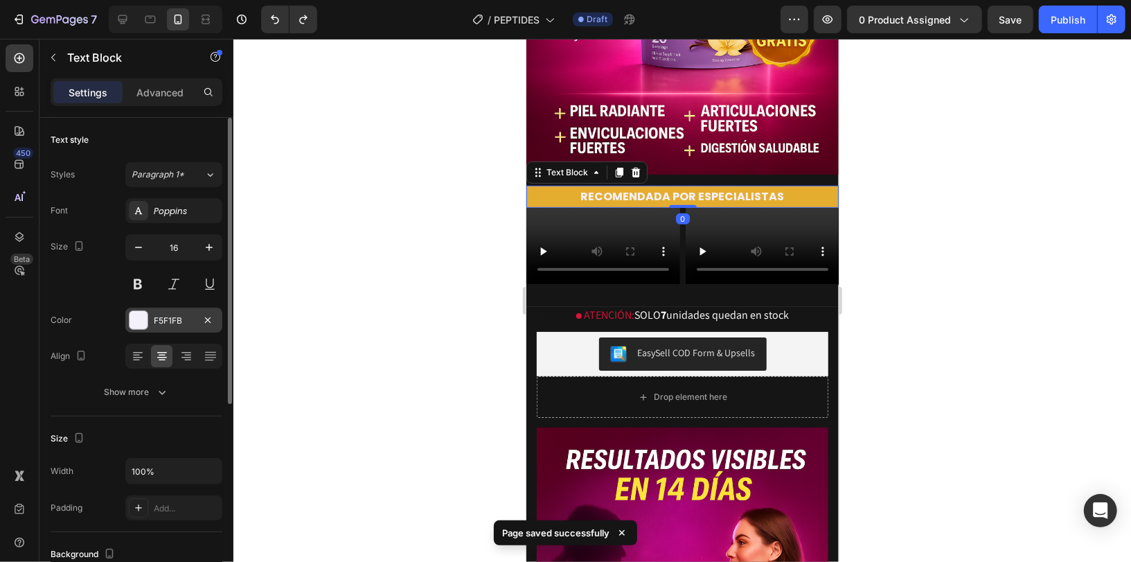
click at [139, 328] on div "F5F1FB" at bounding box center [173, 320] width 97 height 25
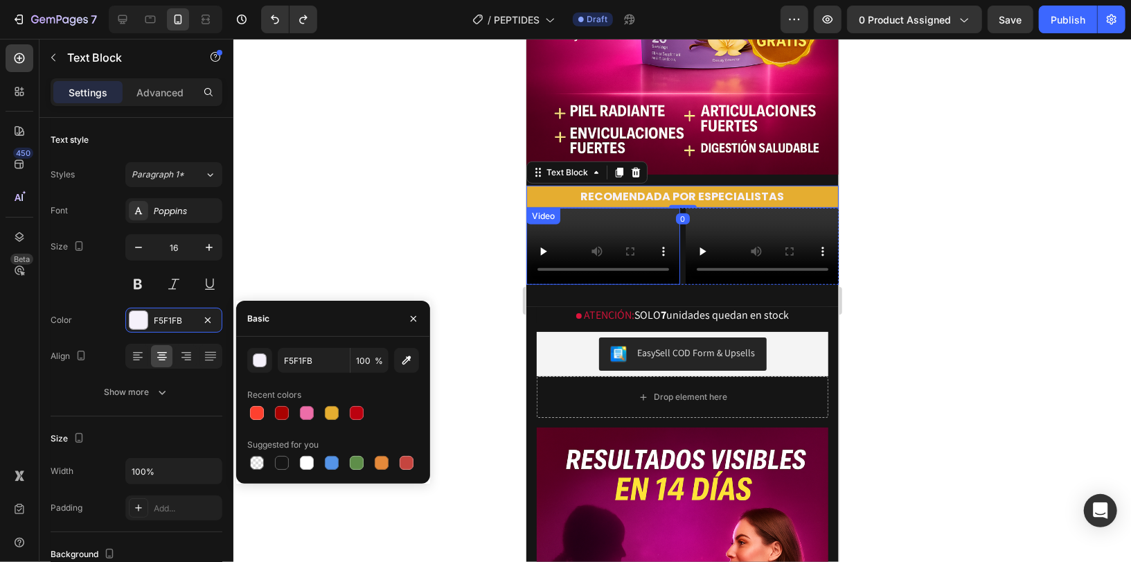
click at [642, 188] on p "RECOMENDADA POR ESPECIALISTAS" at bounding box center [682, 196] width 310 height 20
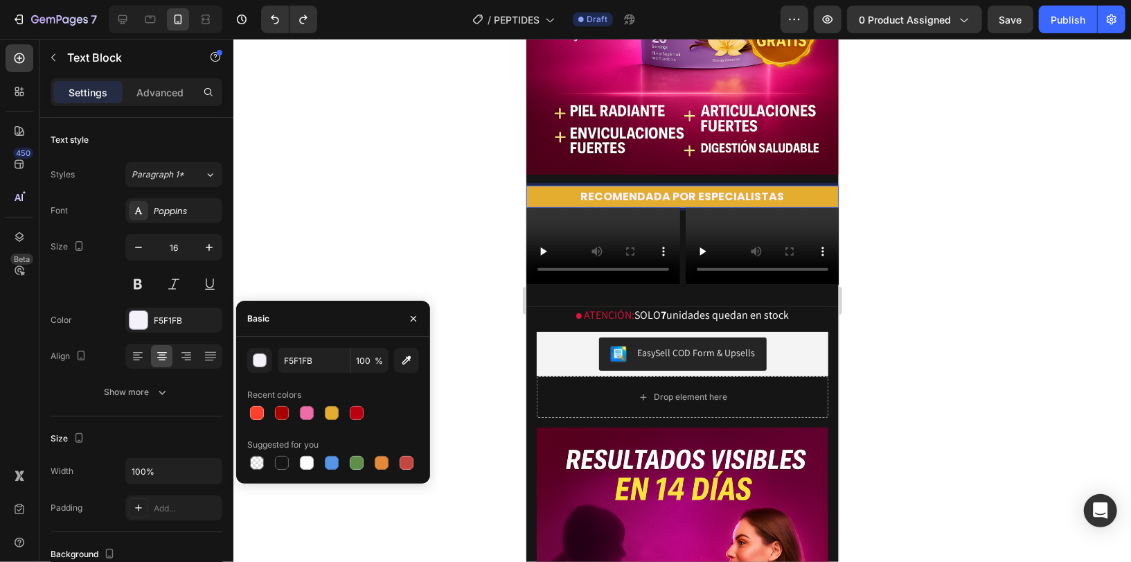
drag, startPoint x: 551, startPoint y: 191, endPoint x: 658, endPoint y: 408, distance: 241.6
click at [551, 191] on p "RECOMENDADA POR ESPECIALISTAS" at bounding box center [682, 196] width 310 height 20
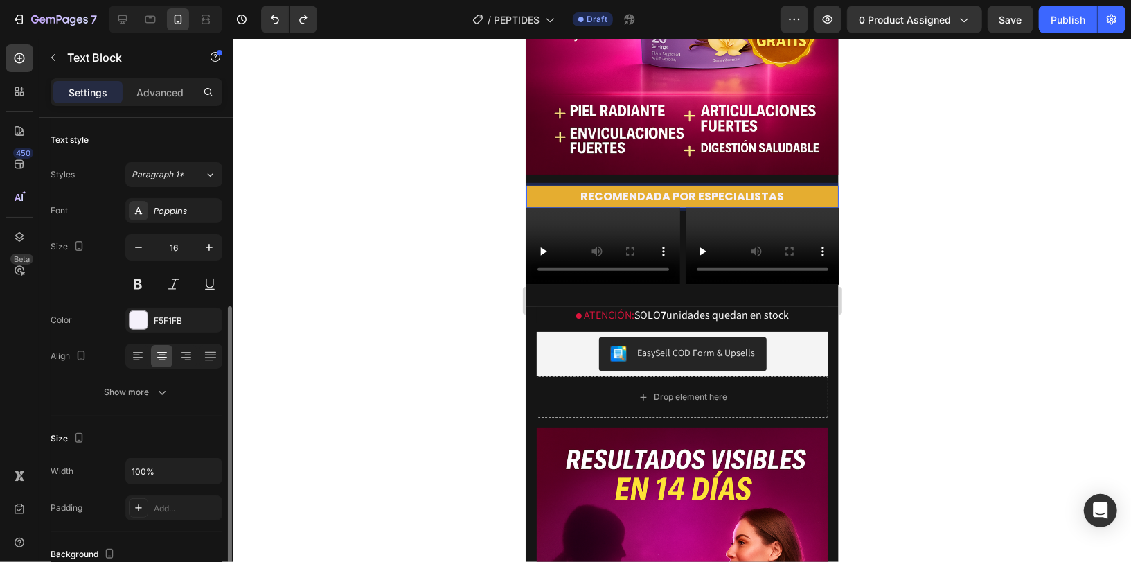
scroll to position [334, 0]
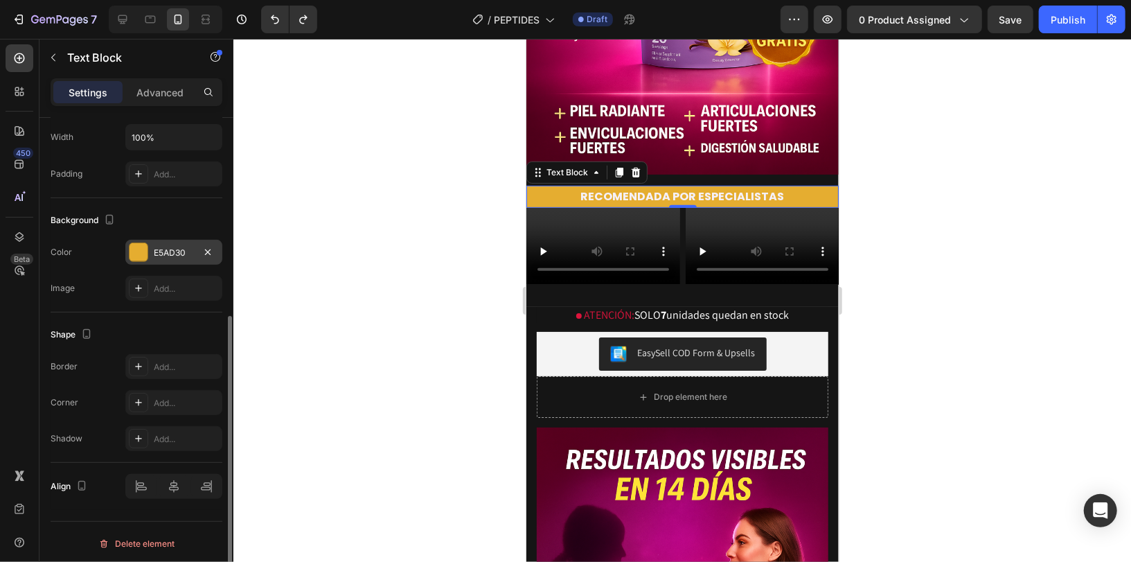
click at [139, 255] on div at bounding box center [139, 252] width 18 height 18
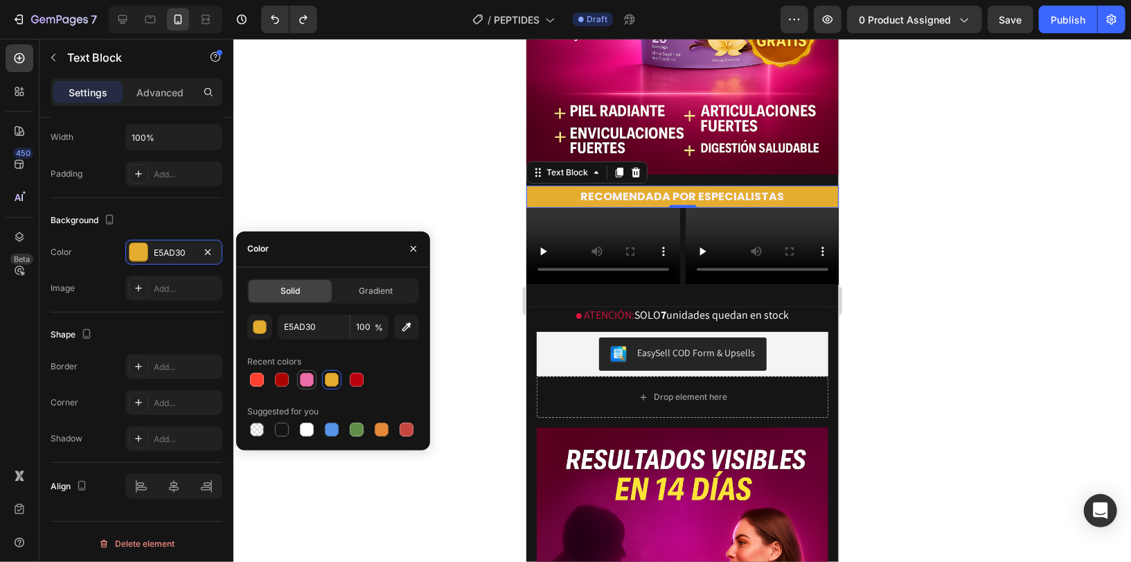
click at [304, 382] on div at bounding box center [307, 380] width 14 height 14
type input "ED6DA8"
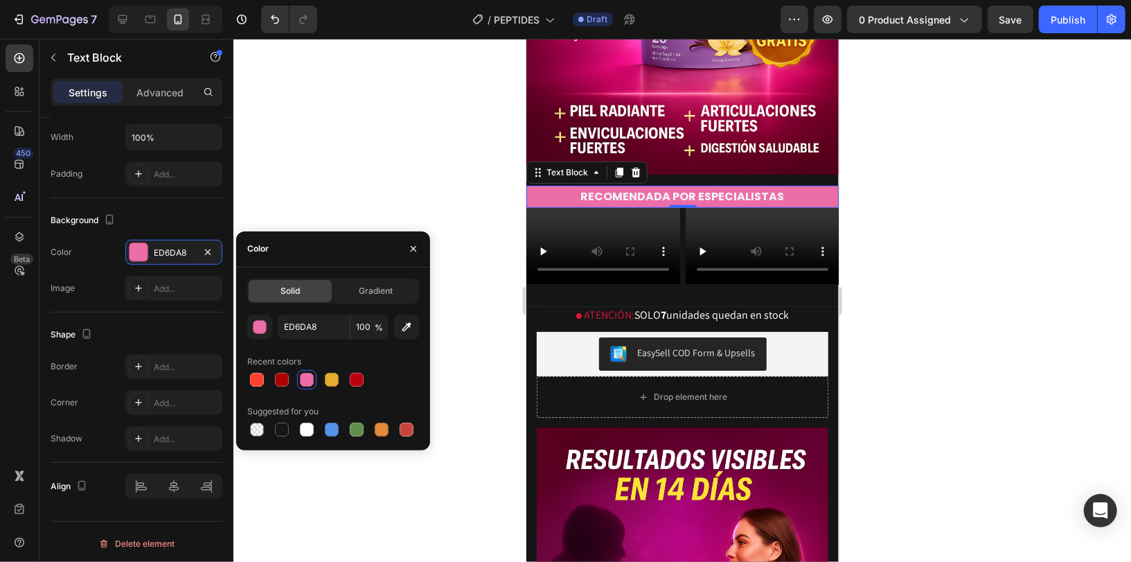
click at [978, 323] on div at bounding box center [682, 300] width 898 height 523
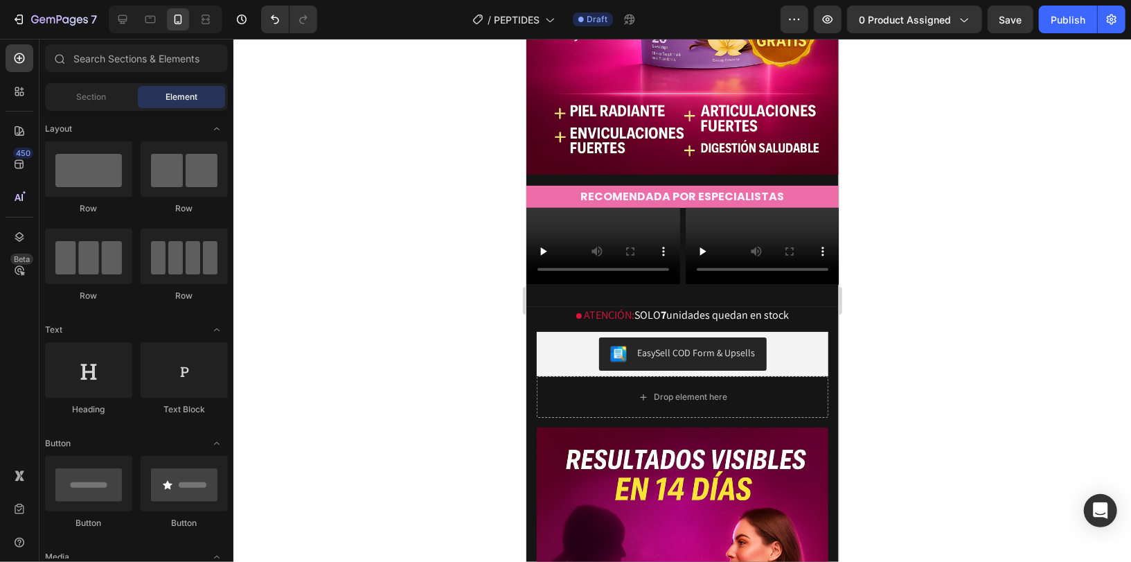
click at [1008, 40] on div at bounding box center [682, 300] width 898 height 523
click at [1011, 17] on span "Save" at bounding box center [1010, 20] width 23 height 12
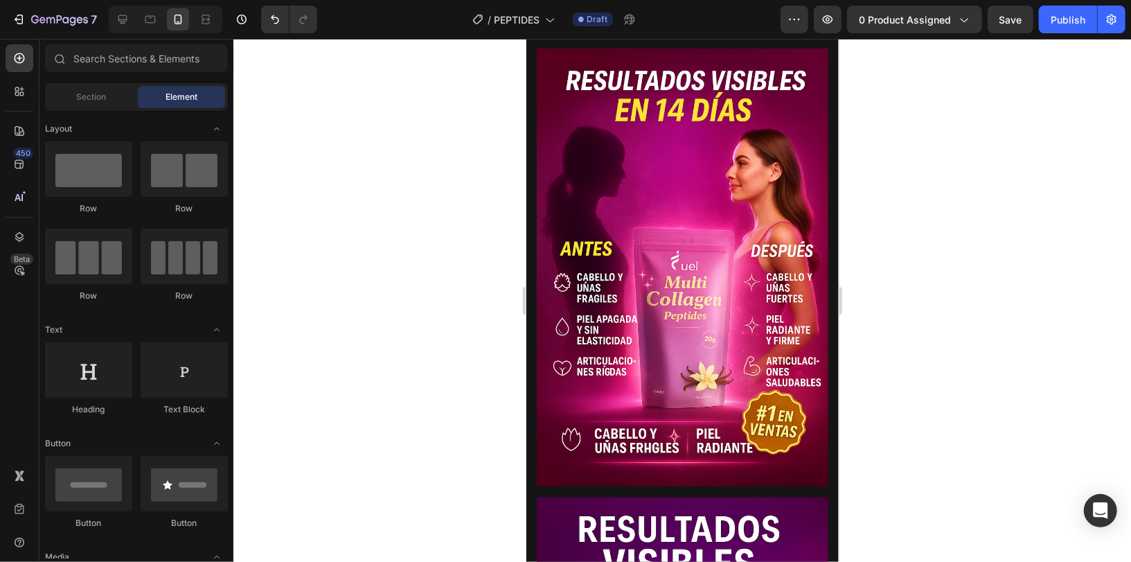
scroll to position [0, 0]
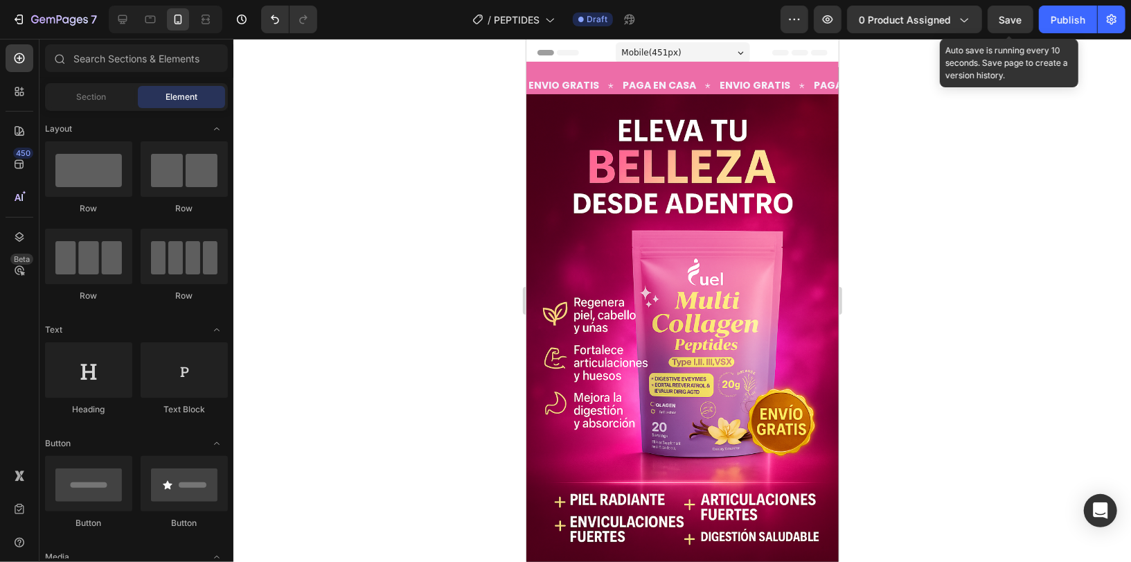
click at [1001, 19] on span "Save" at bounding box center [1010, 20] width 23 height 12
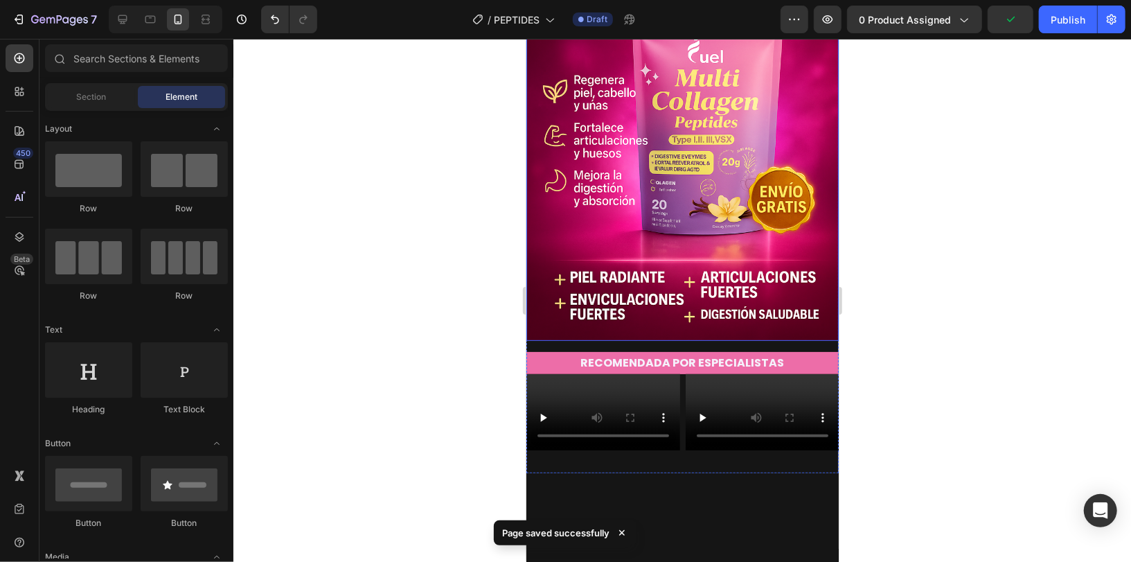
scroll to position [245, 0]
